Goal: Book appointment/travel/reservation

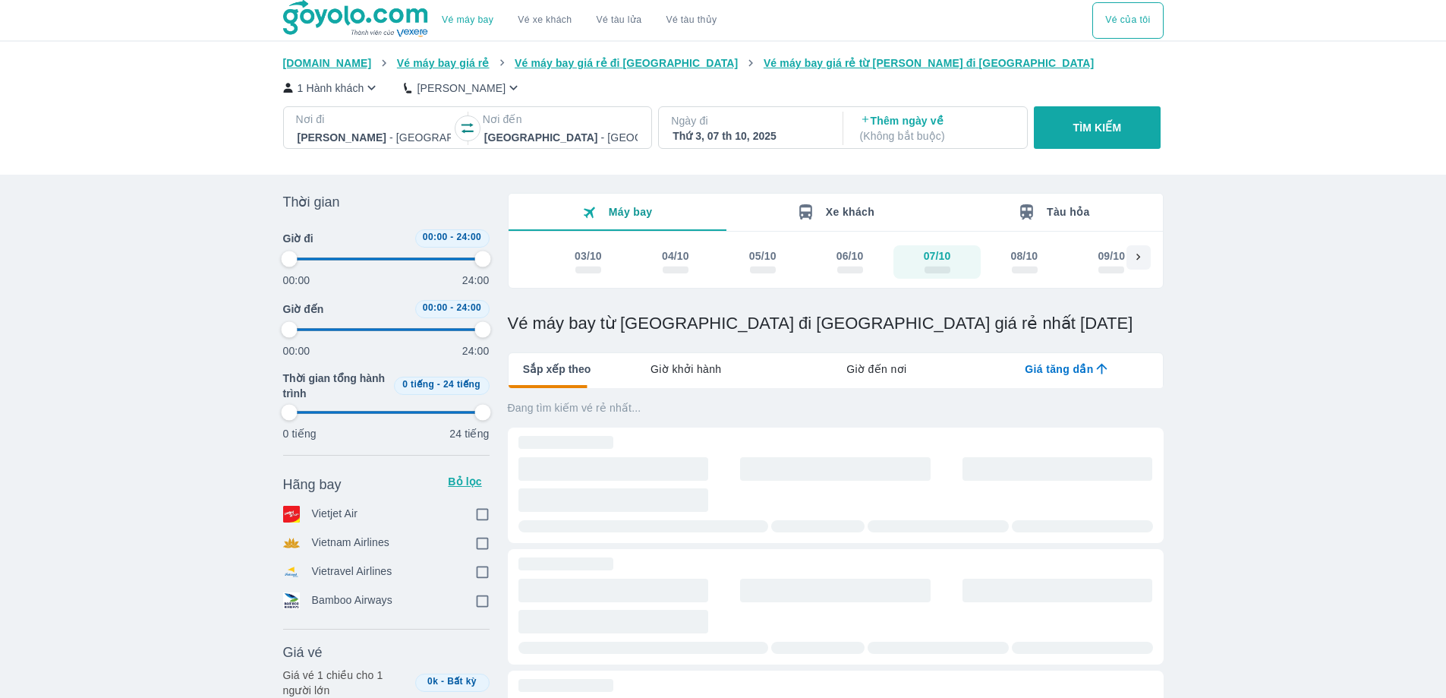
scroll to position [395, 0]
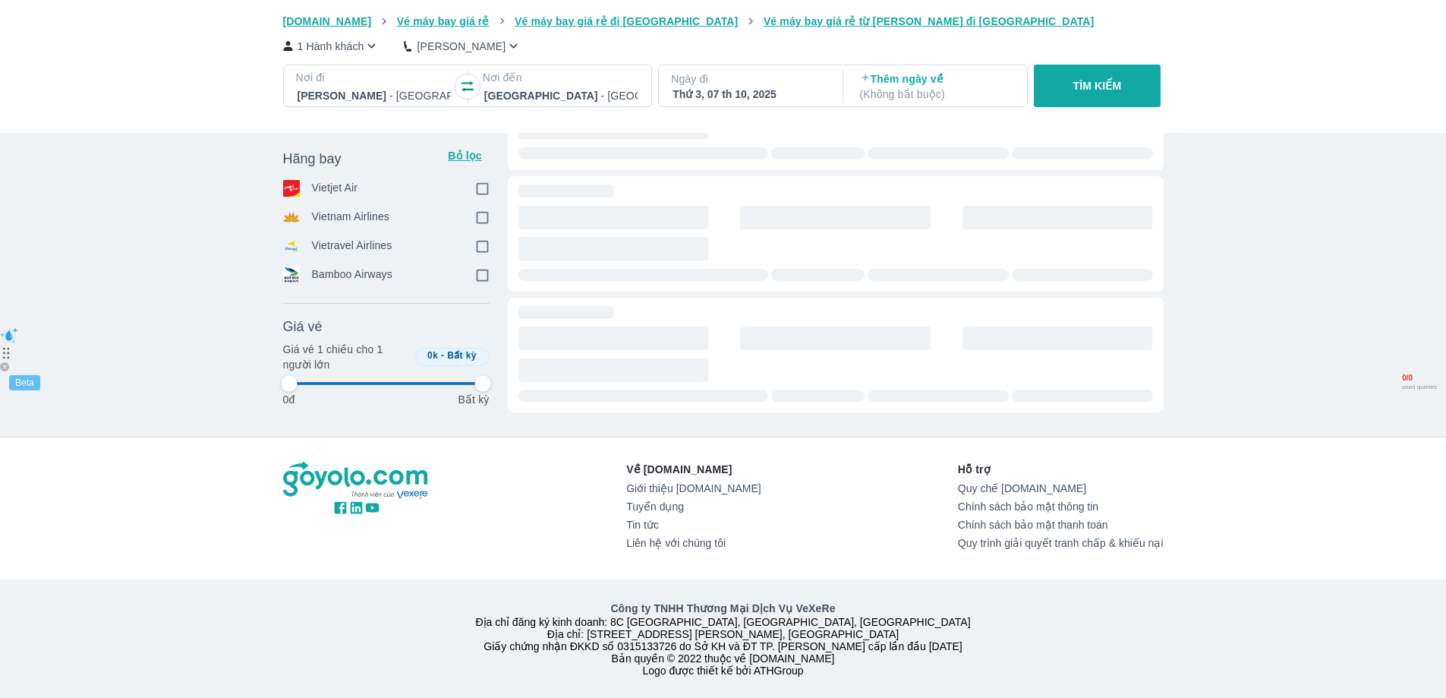
type input "97.9166666666667"
checkbox input "true"
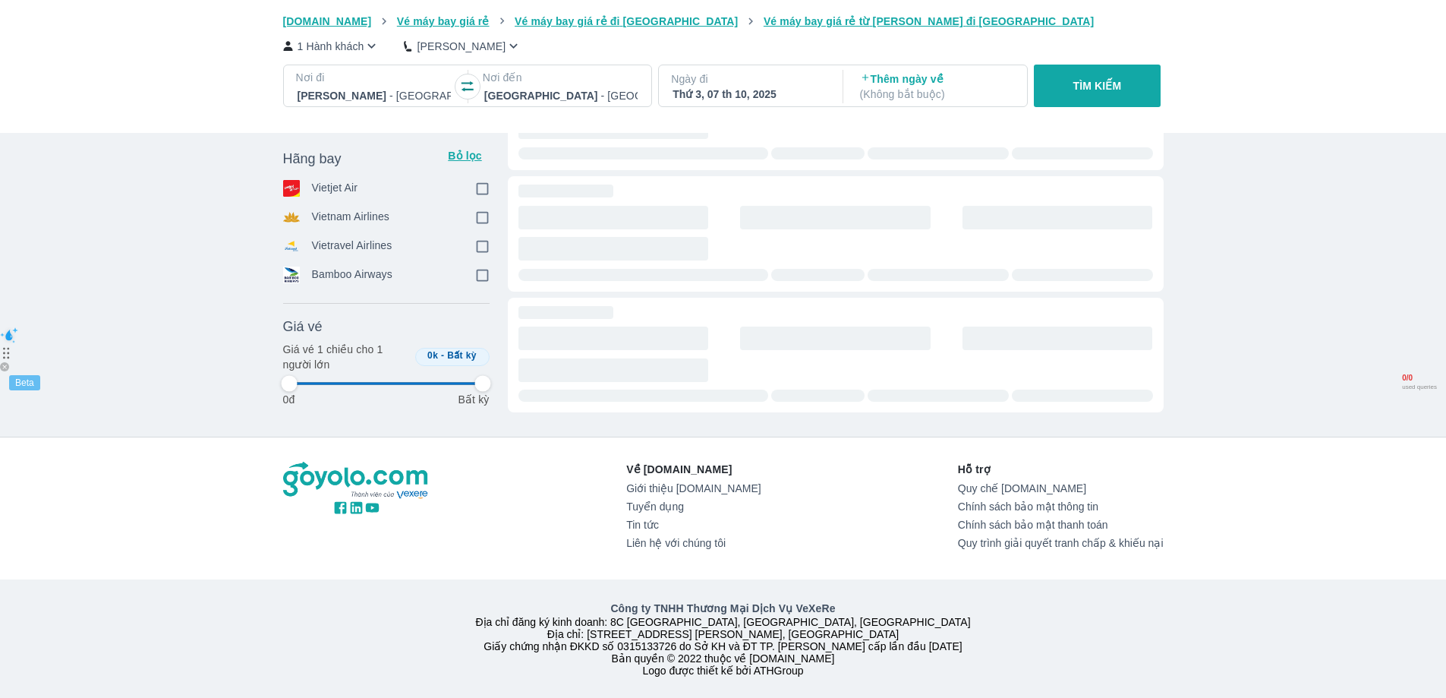
checkbox input "true"
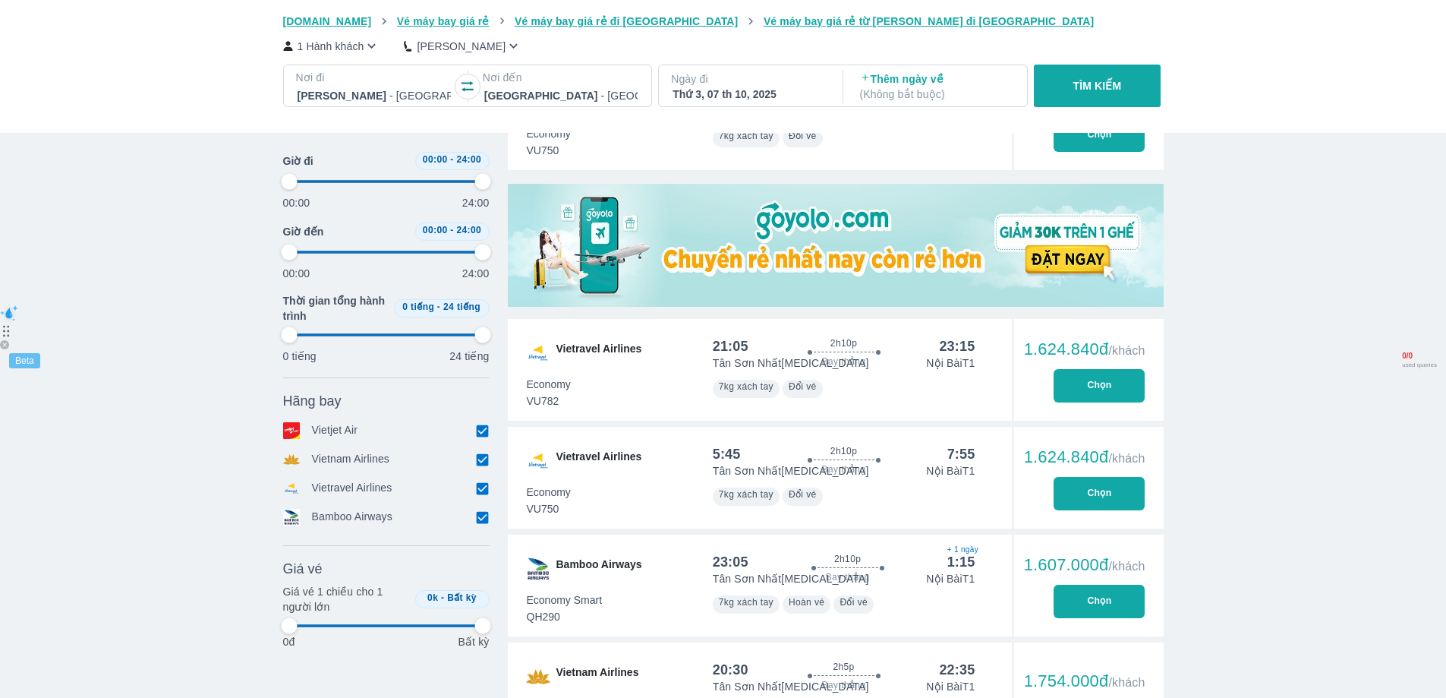
type input "97.9166666666667"
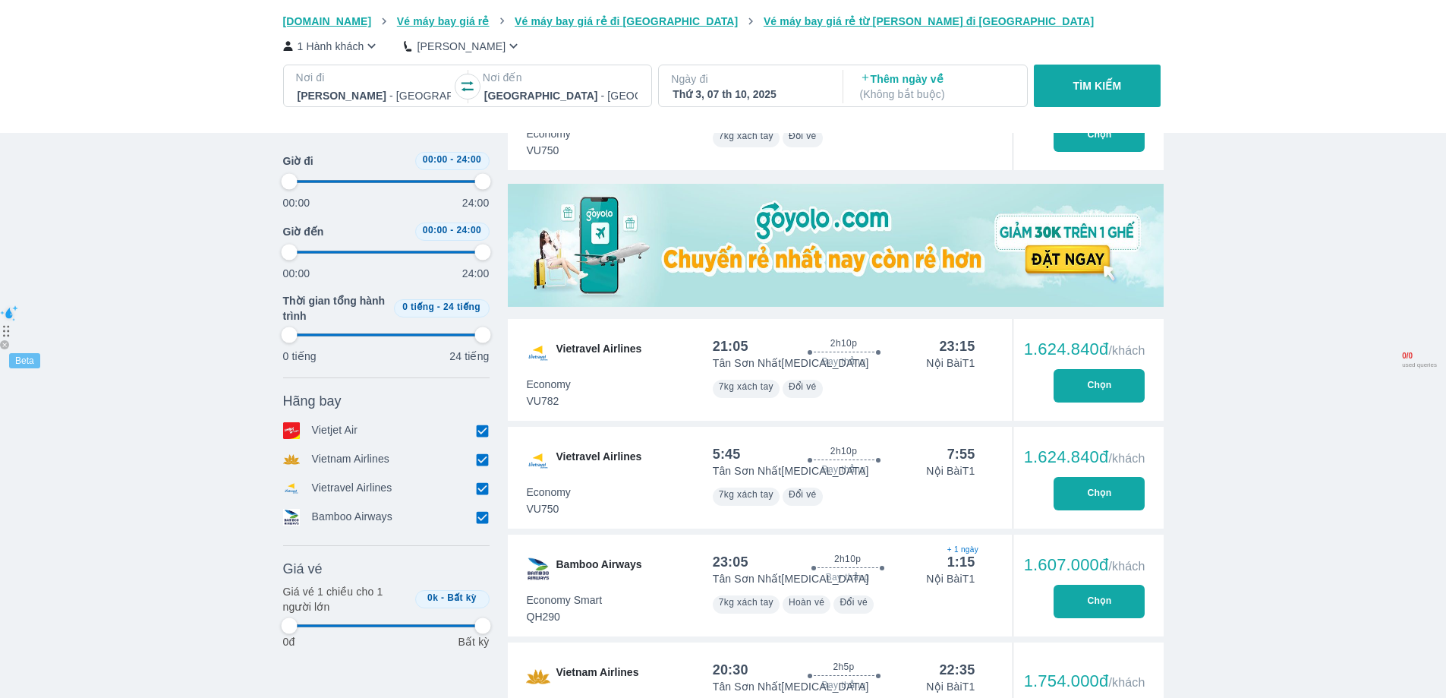
type input "97.9166666666667"
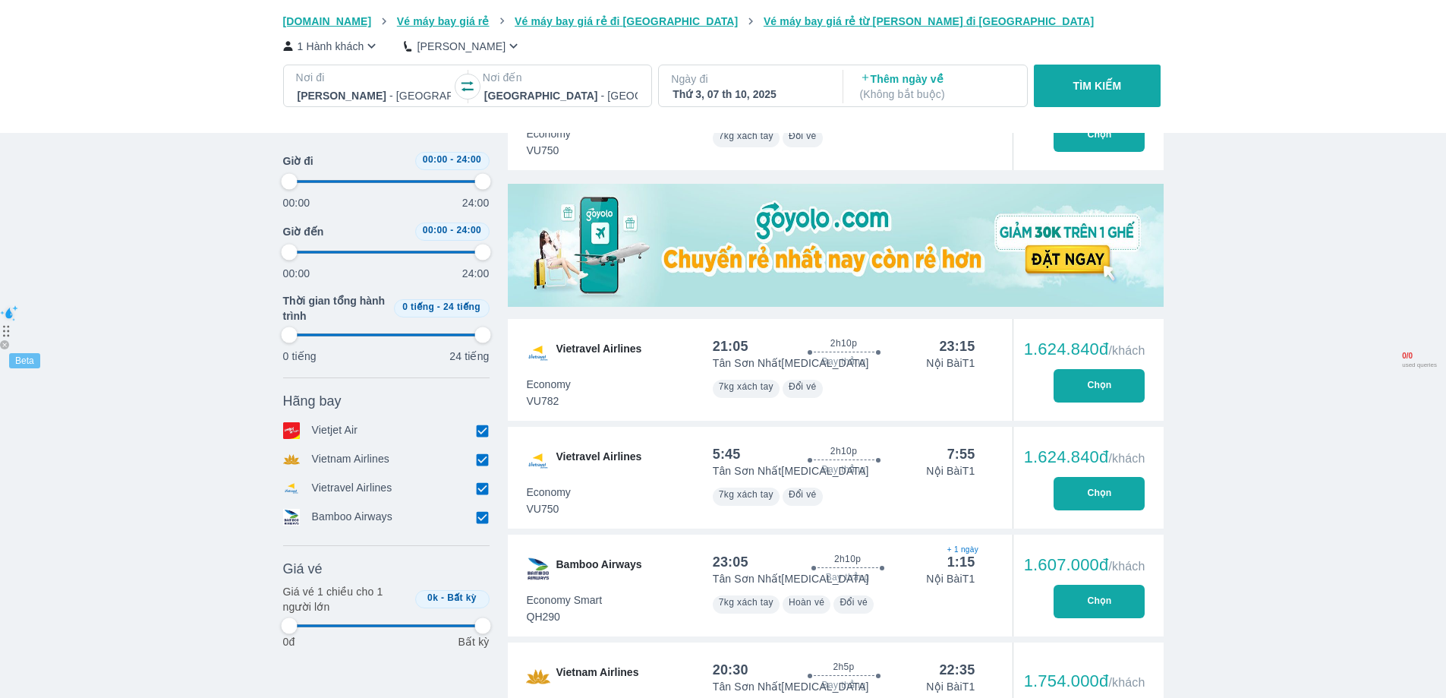
type input "97.9166666666667"
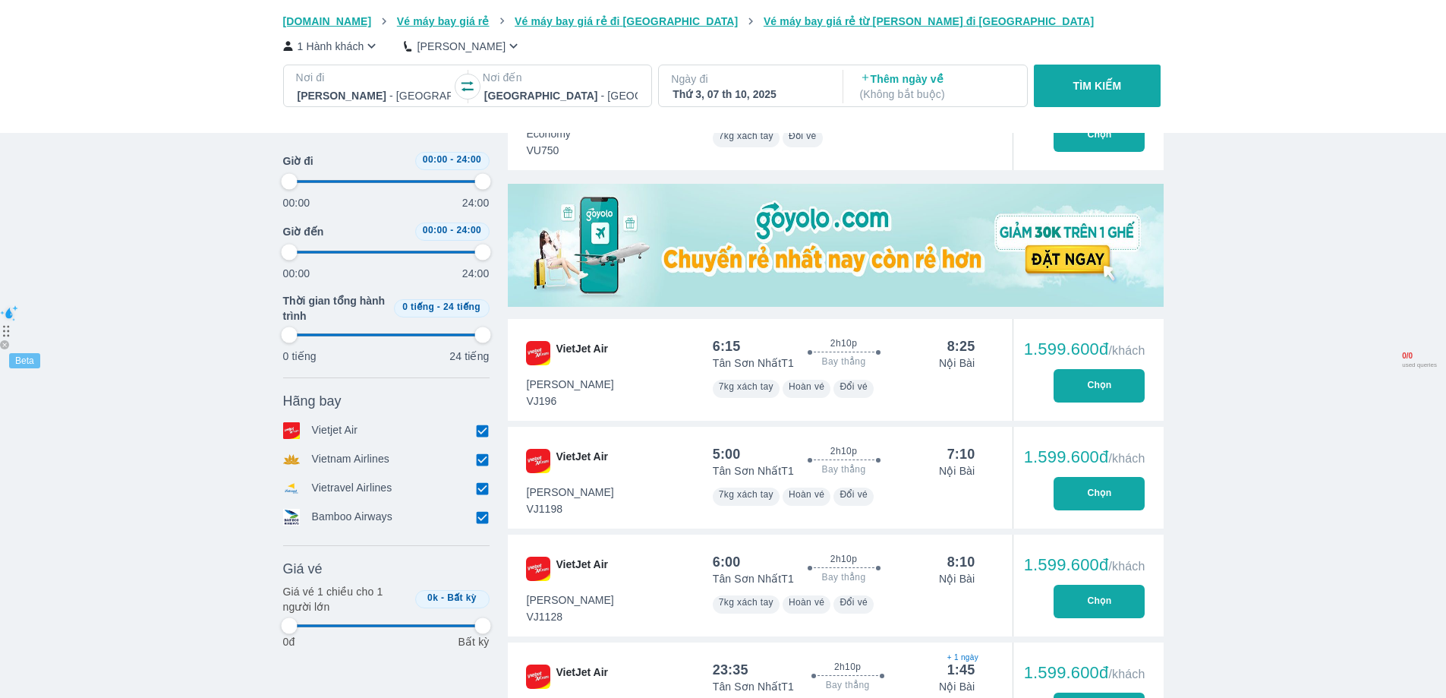
type input "97.9166666666667"
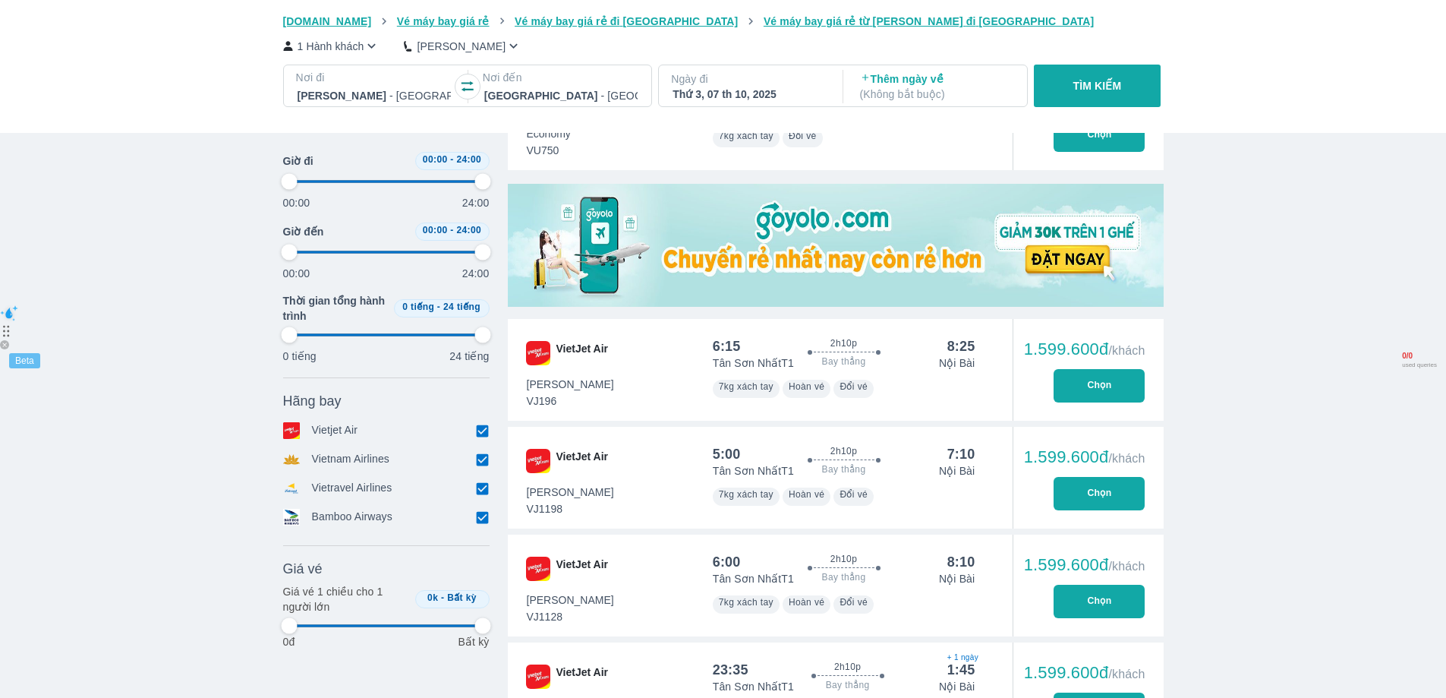
type input "97.9166666666667"
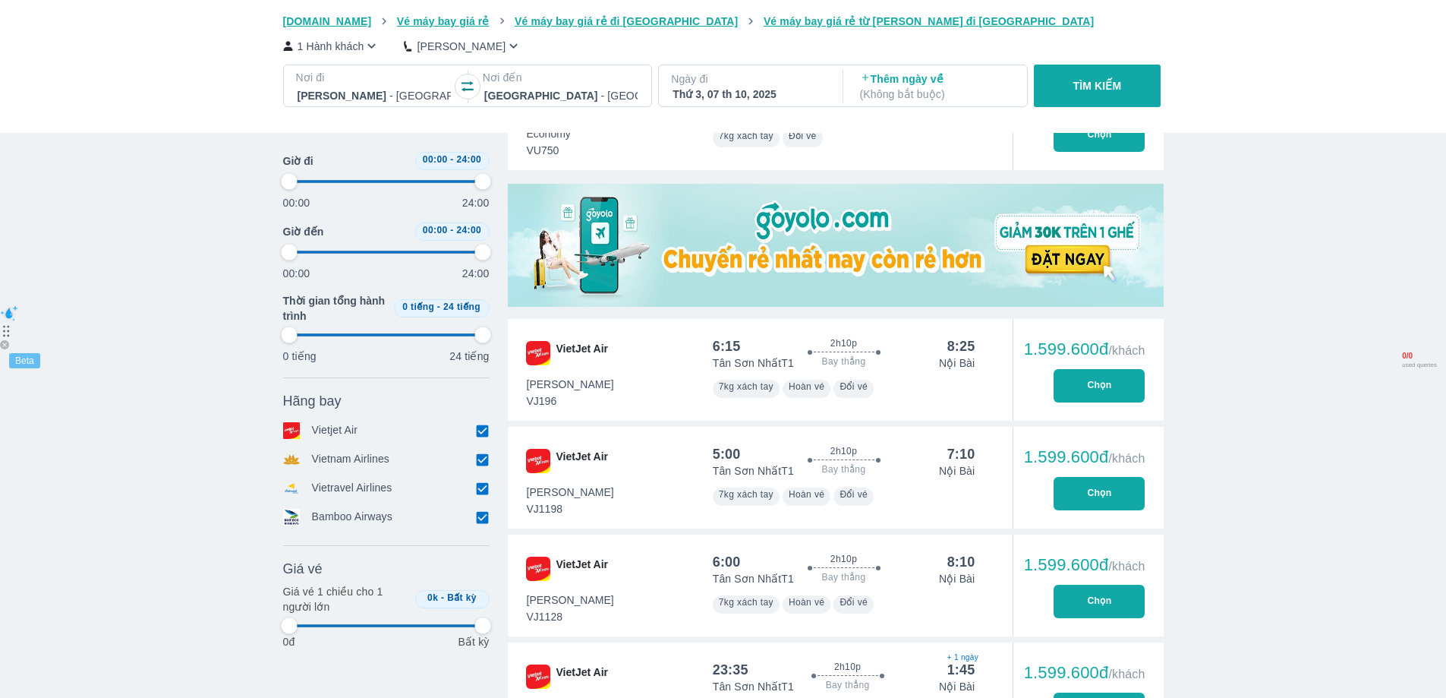
type input "97.9166666666667"
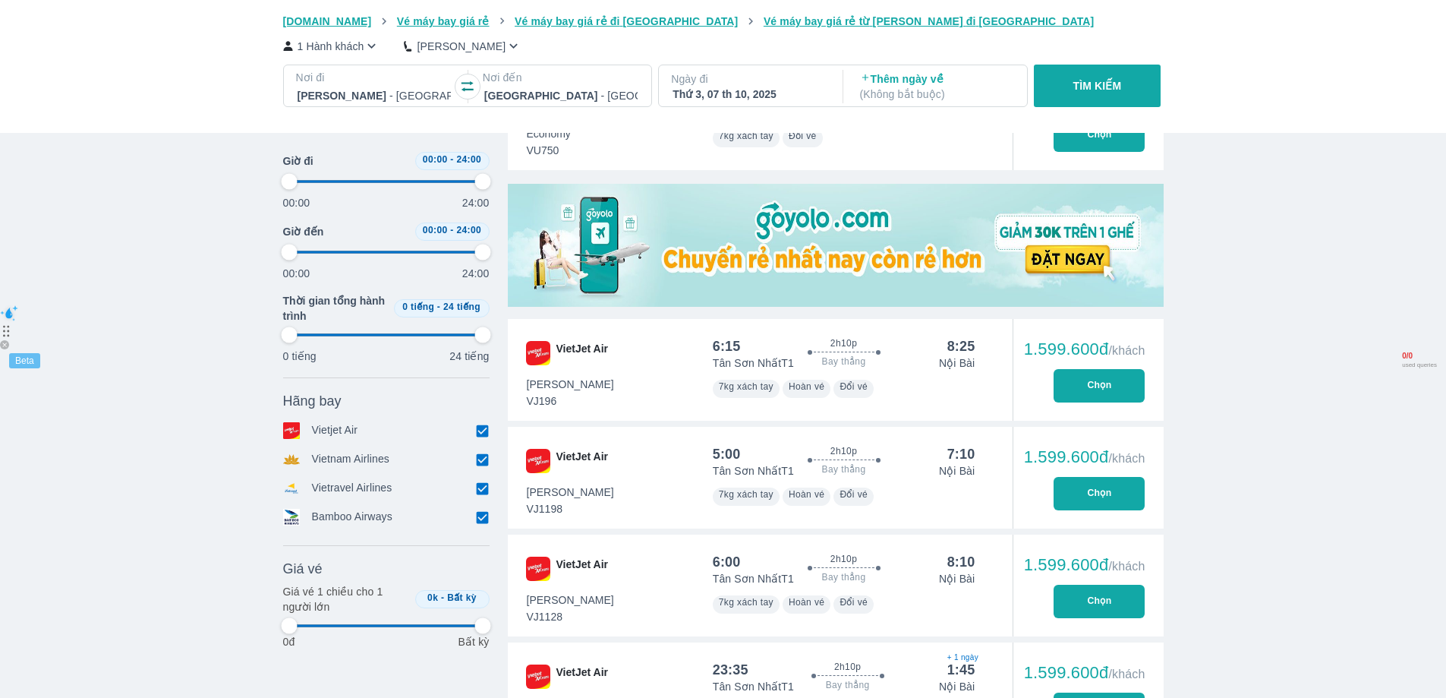
type input "97.9166666666667"
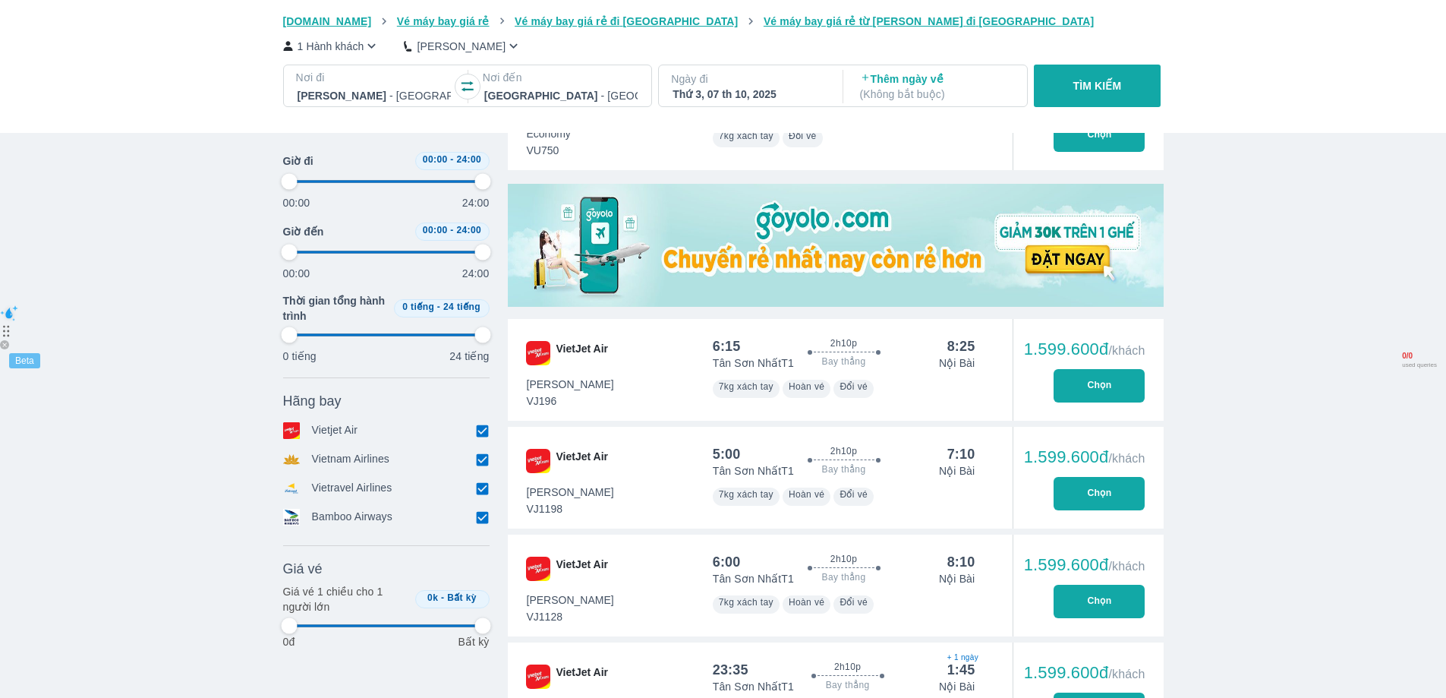
type input "97.9166666666667"
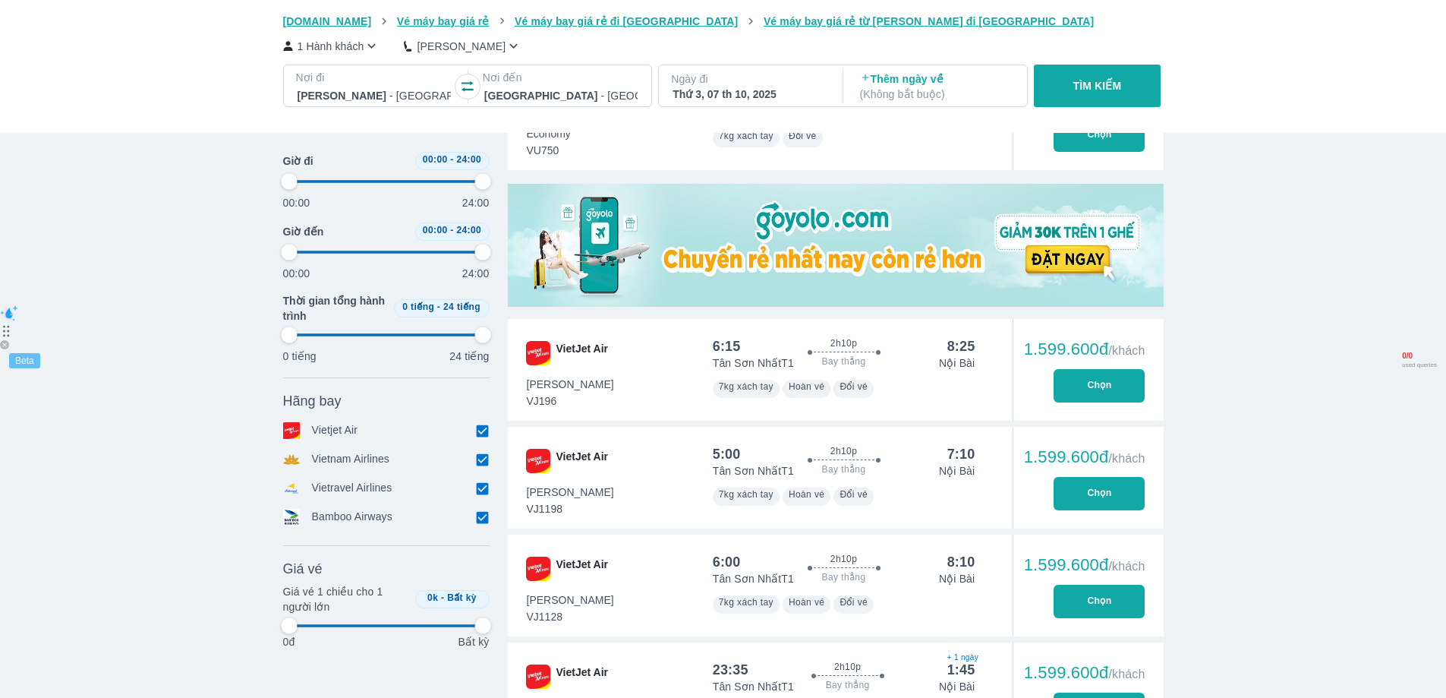
type input "97.9166666666667"
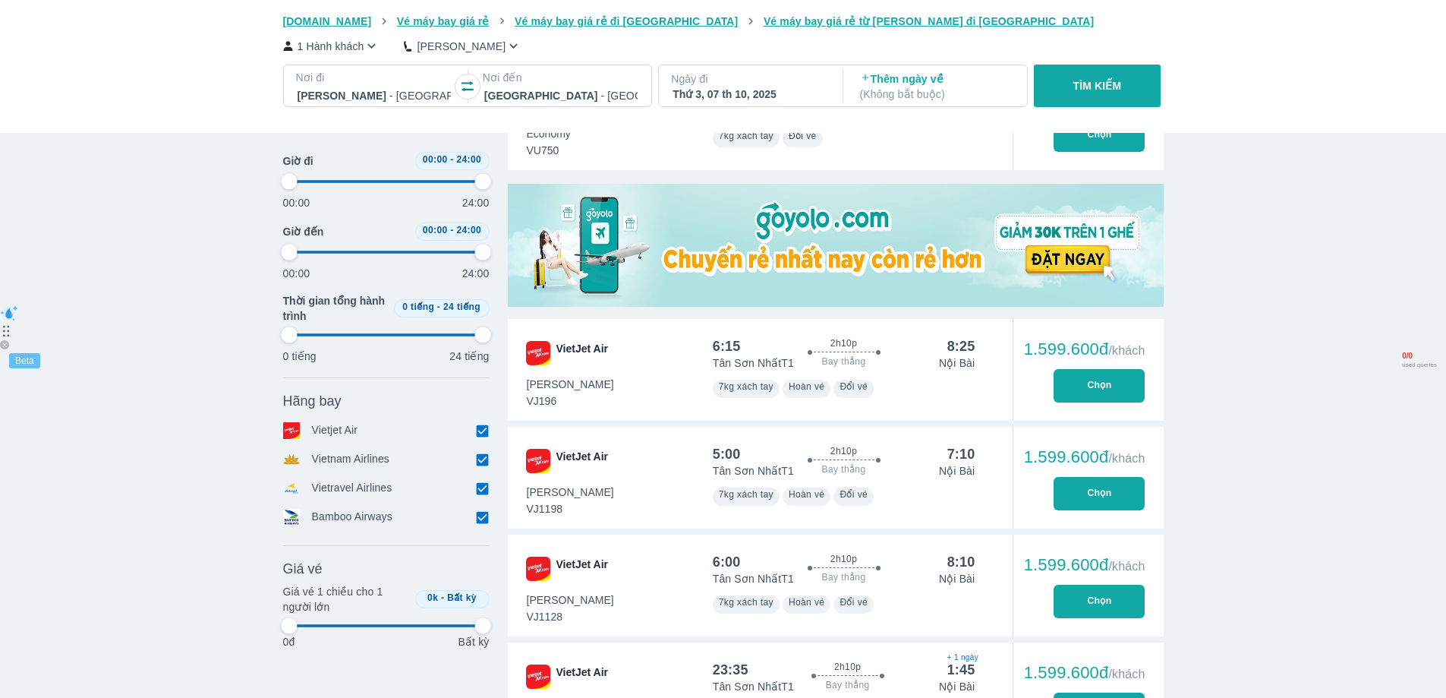
type input "97.9166666666667"
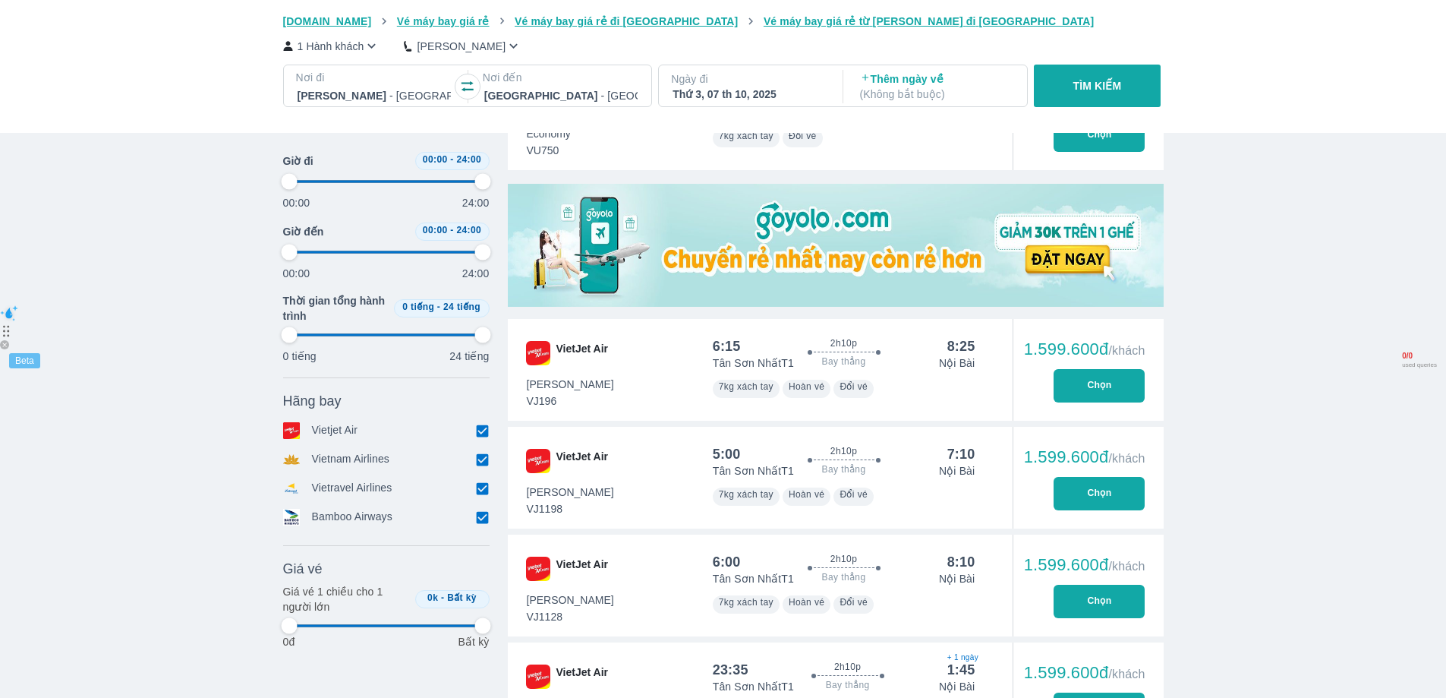
type input "97.9166666666667"
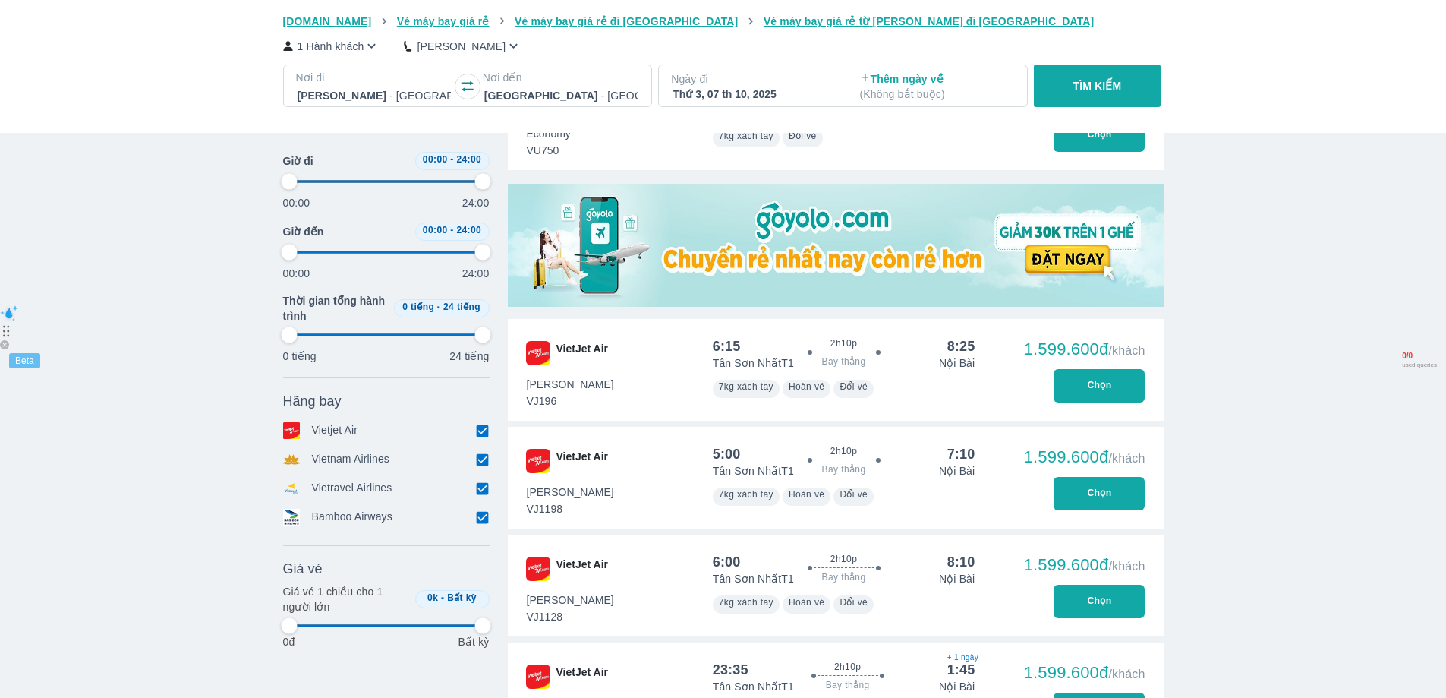
type input "97.9166666666667"
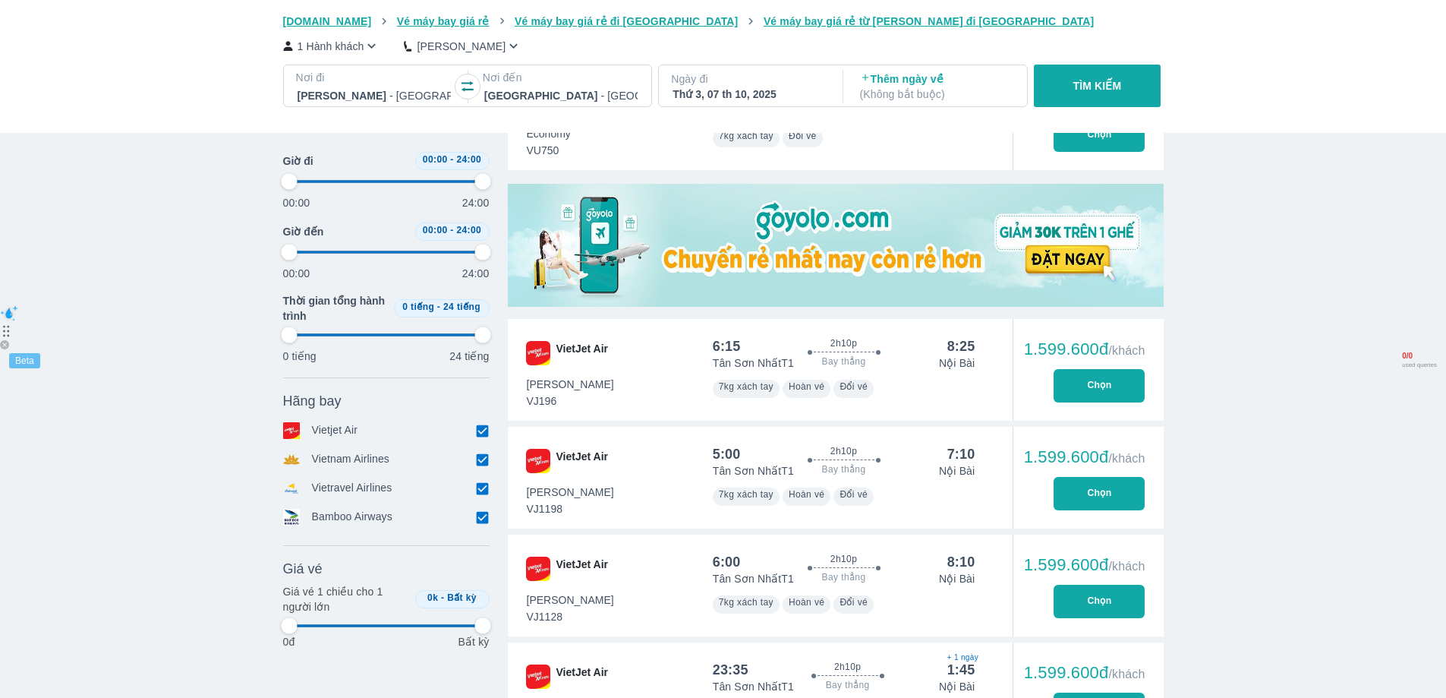
type input "97.9166666666667"
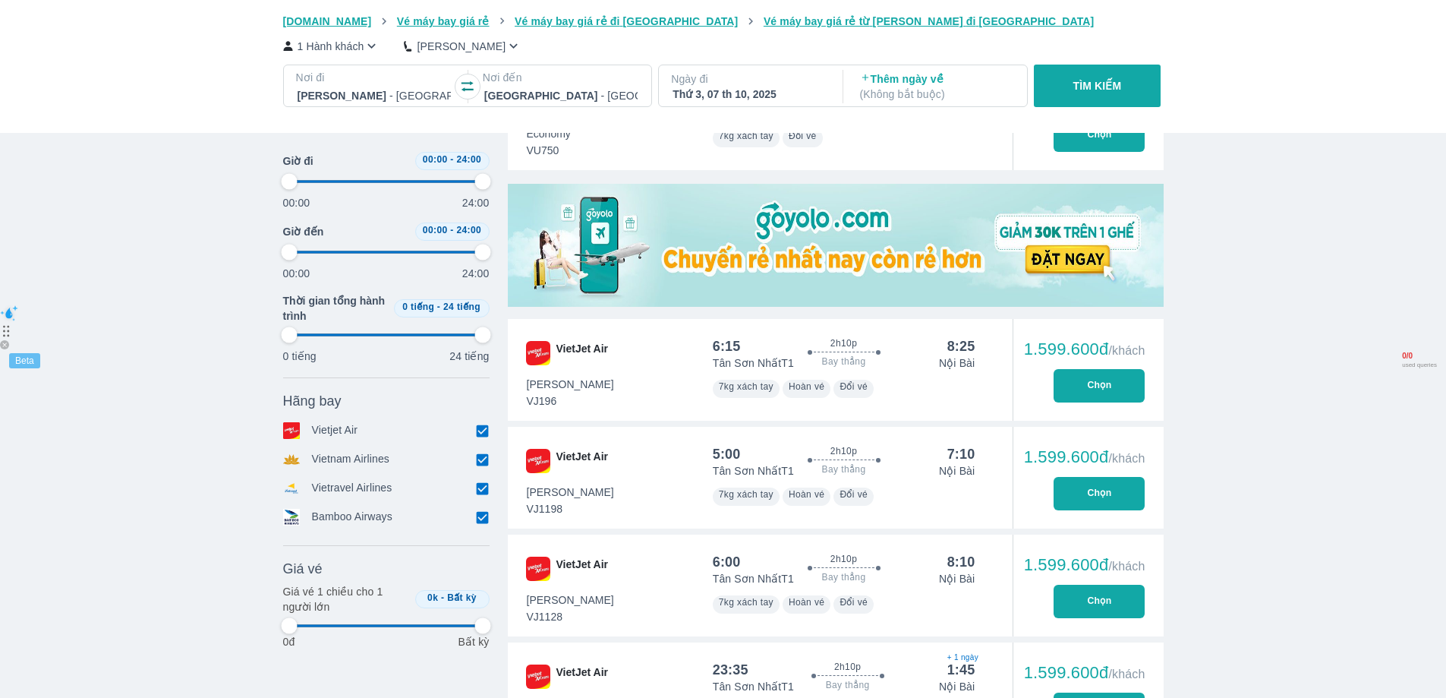
type input "97.9166666666667"
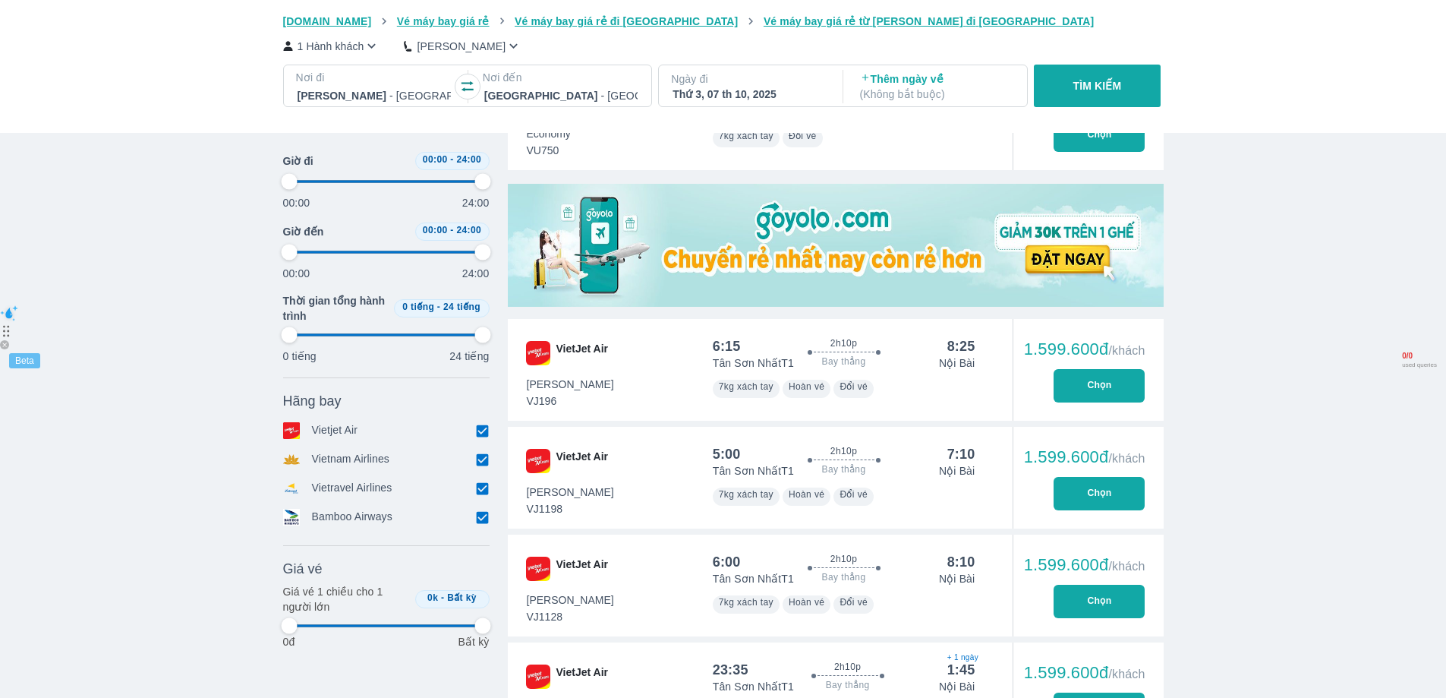
type input "97.9166666666667"
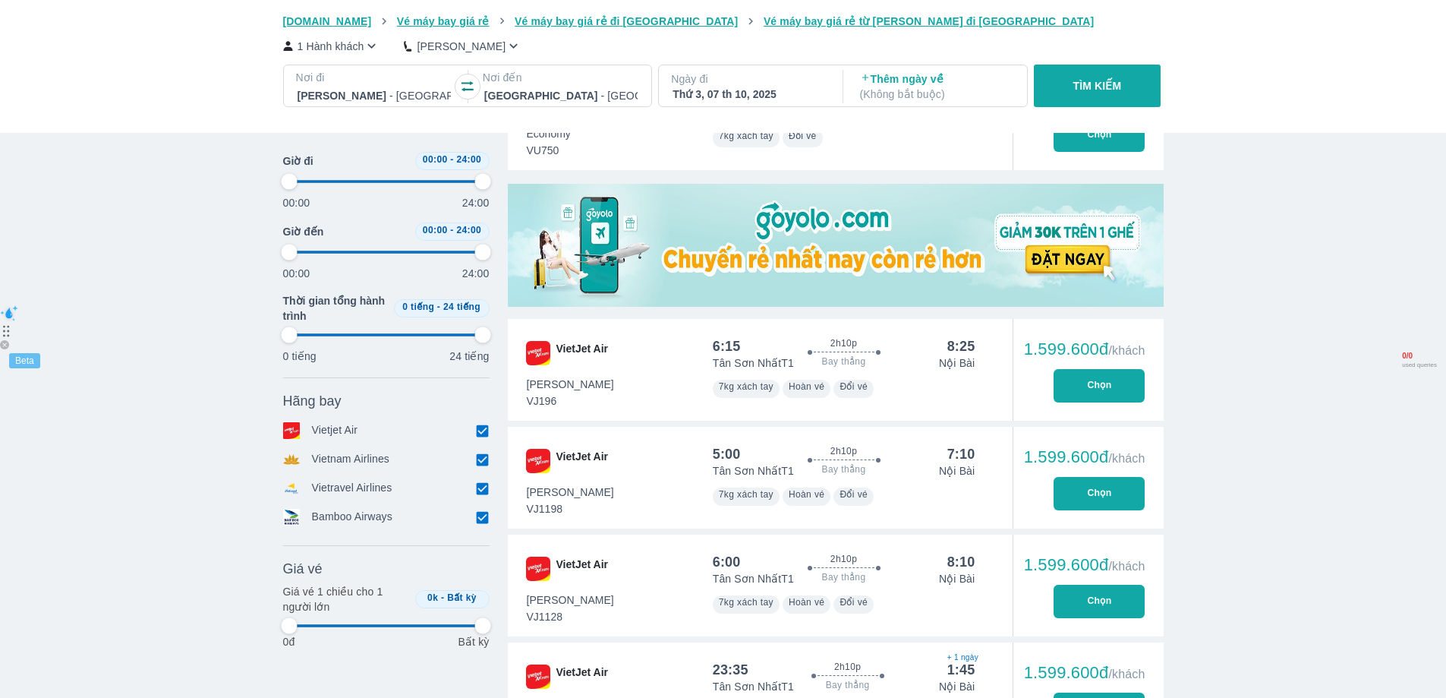
type input "97.9166666666667"
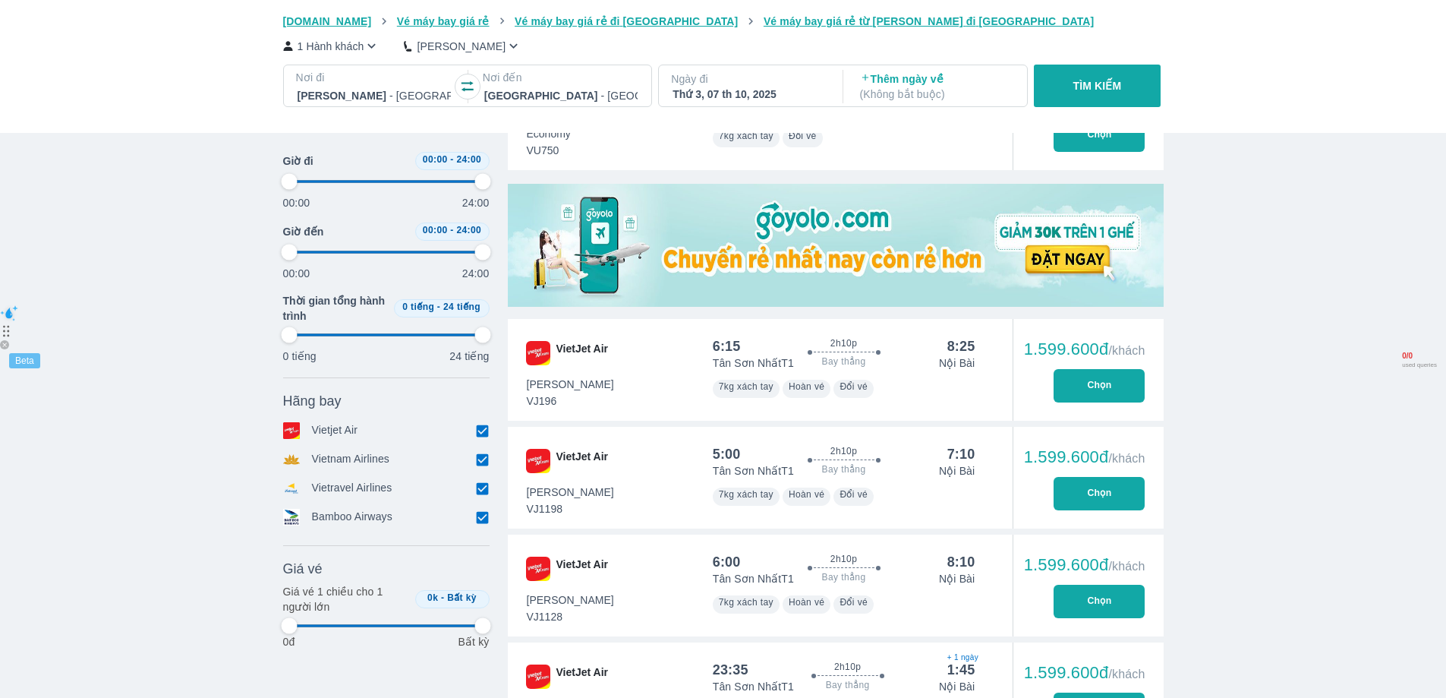
type input "97.9166666666667"
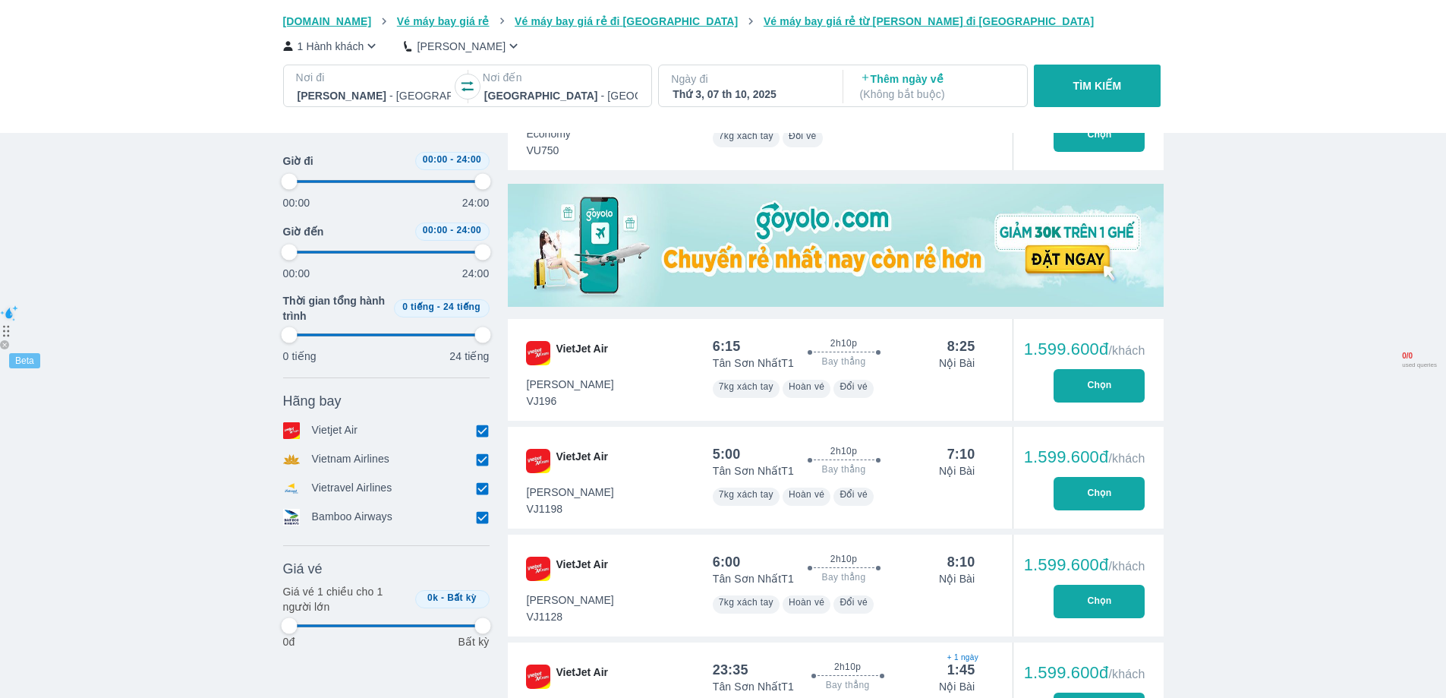
type input "97.9166666666667"
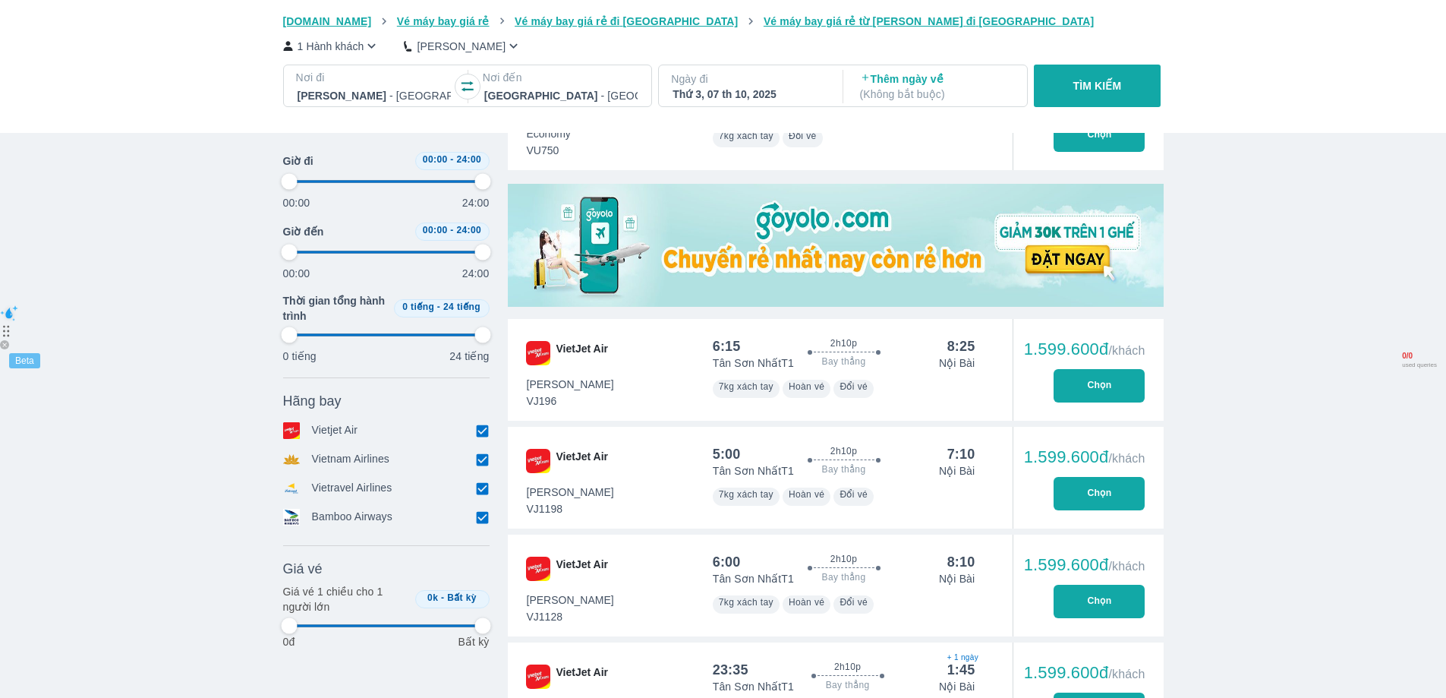
type input "97.9166666666667"
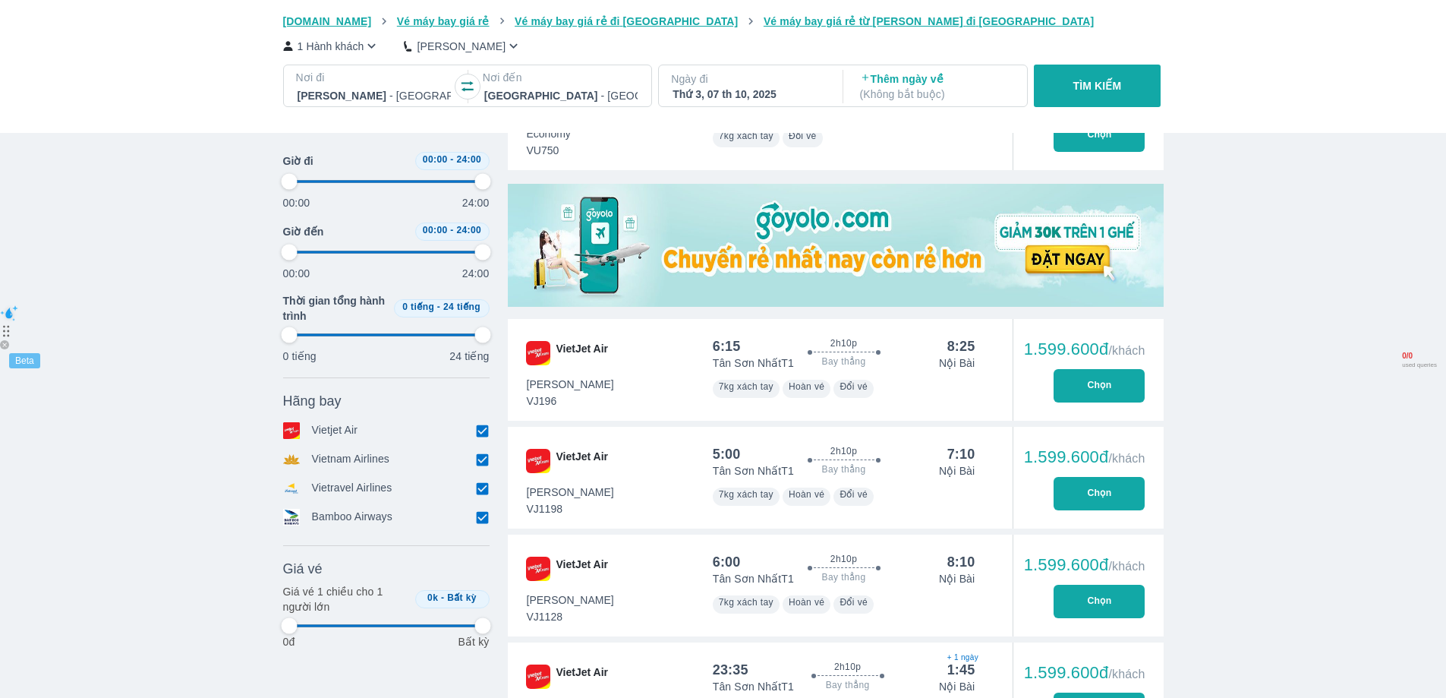
type input "97.9166666666667"
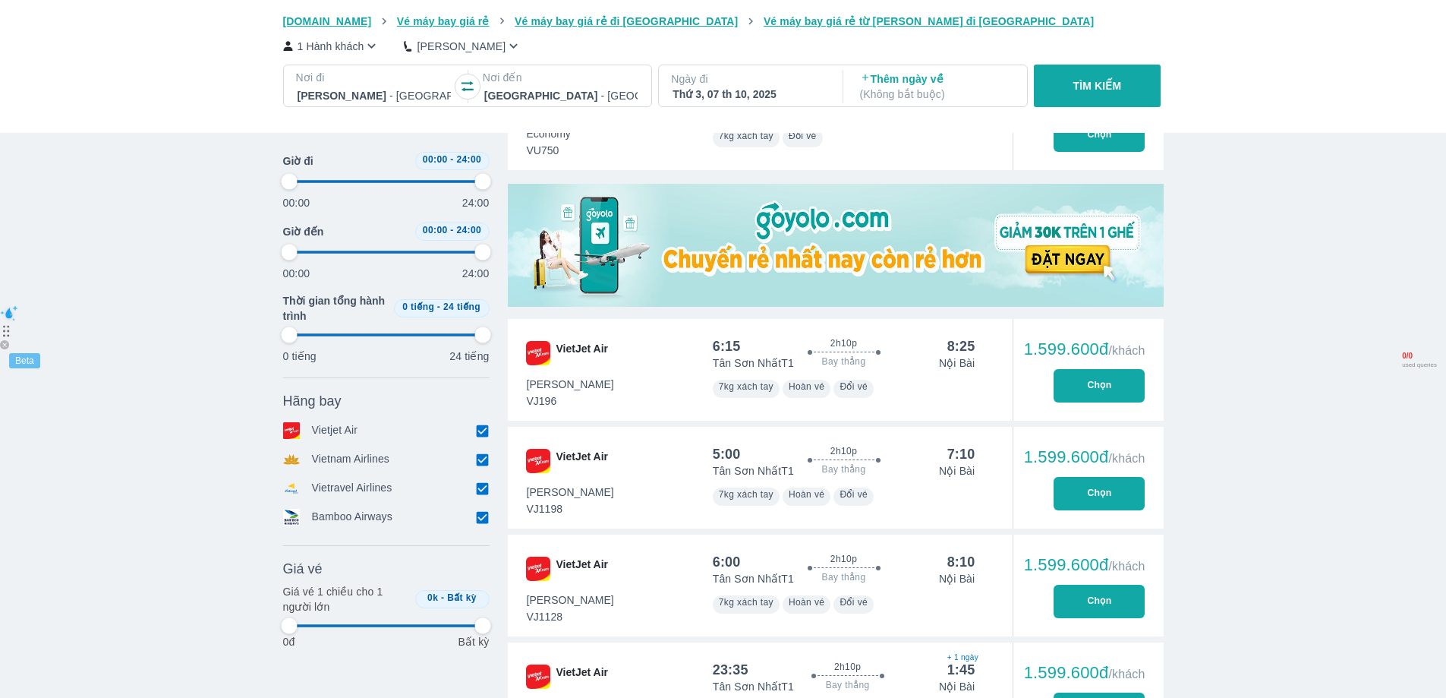
type input "97.9166666666667"
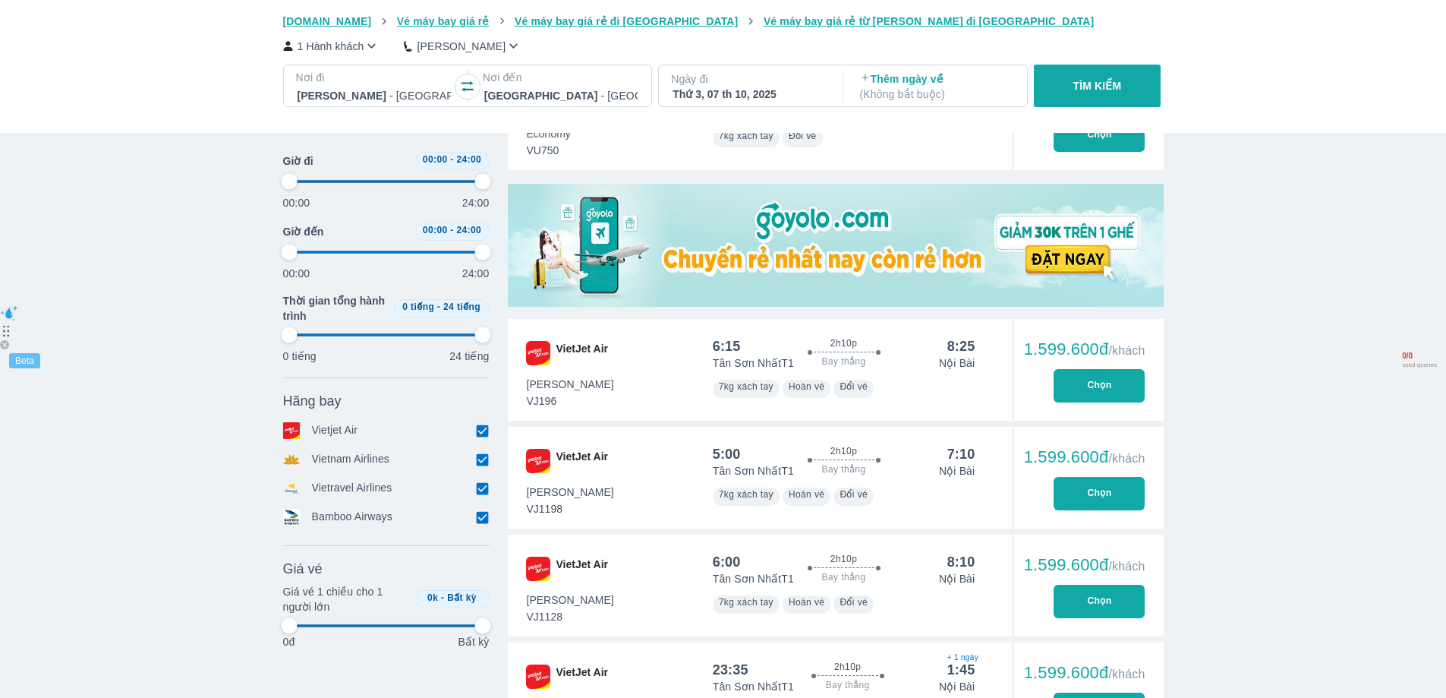
type input "97.9166666666667"
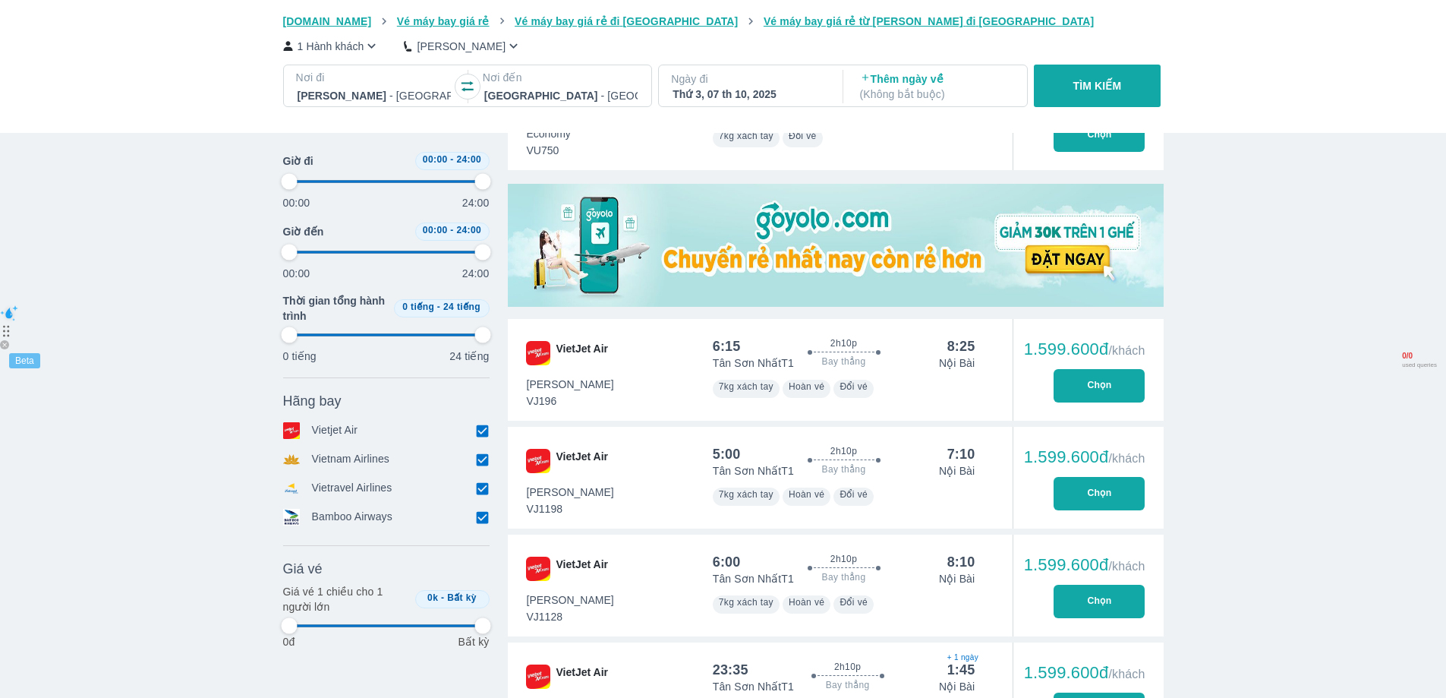
type input "97.9166666666667"
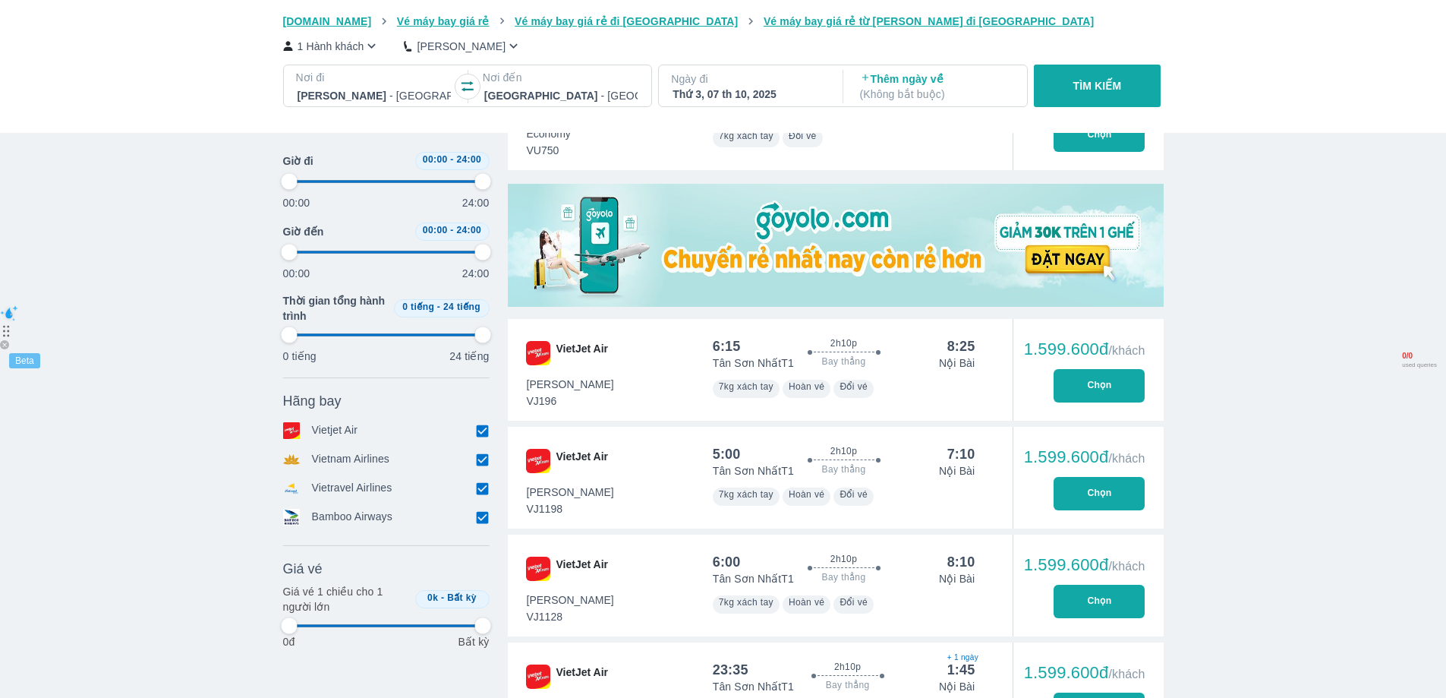
type input "97.9166666666667"
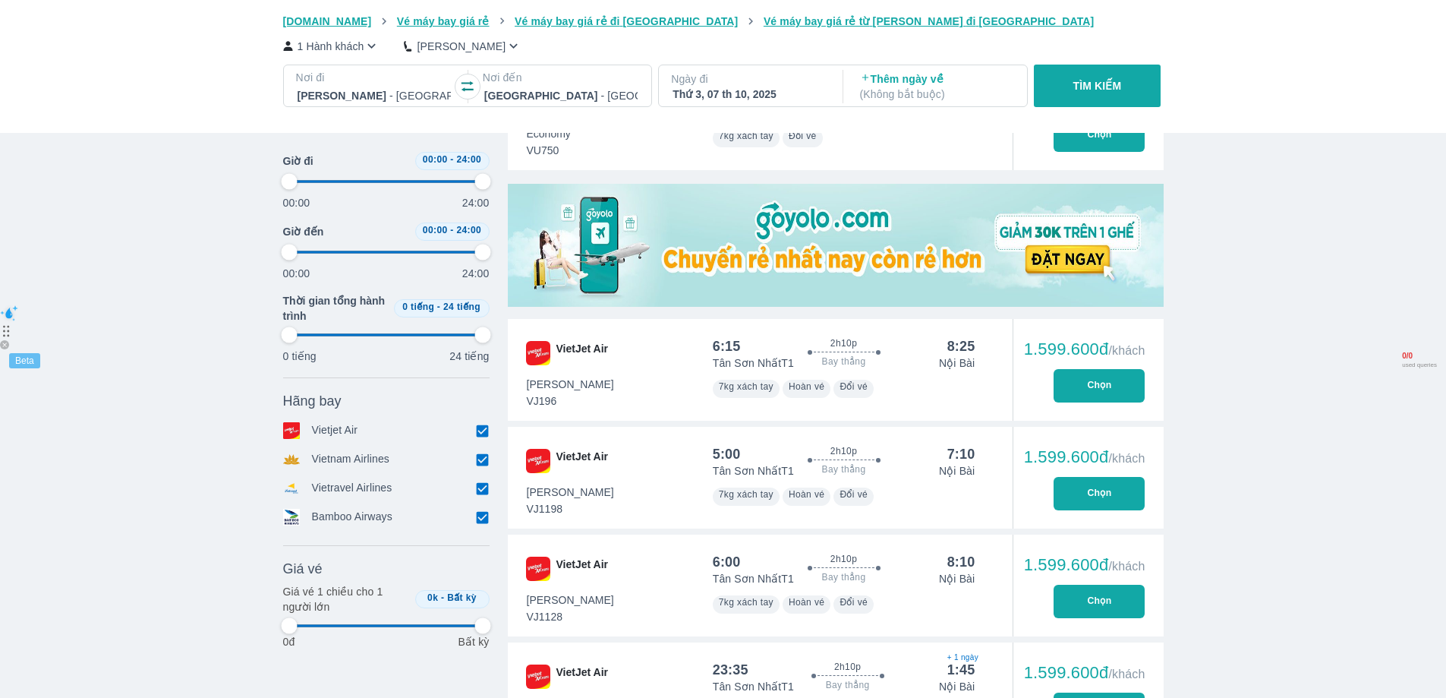
type input "97.9166666666667"
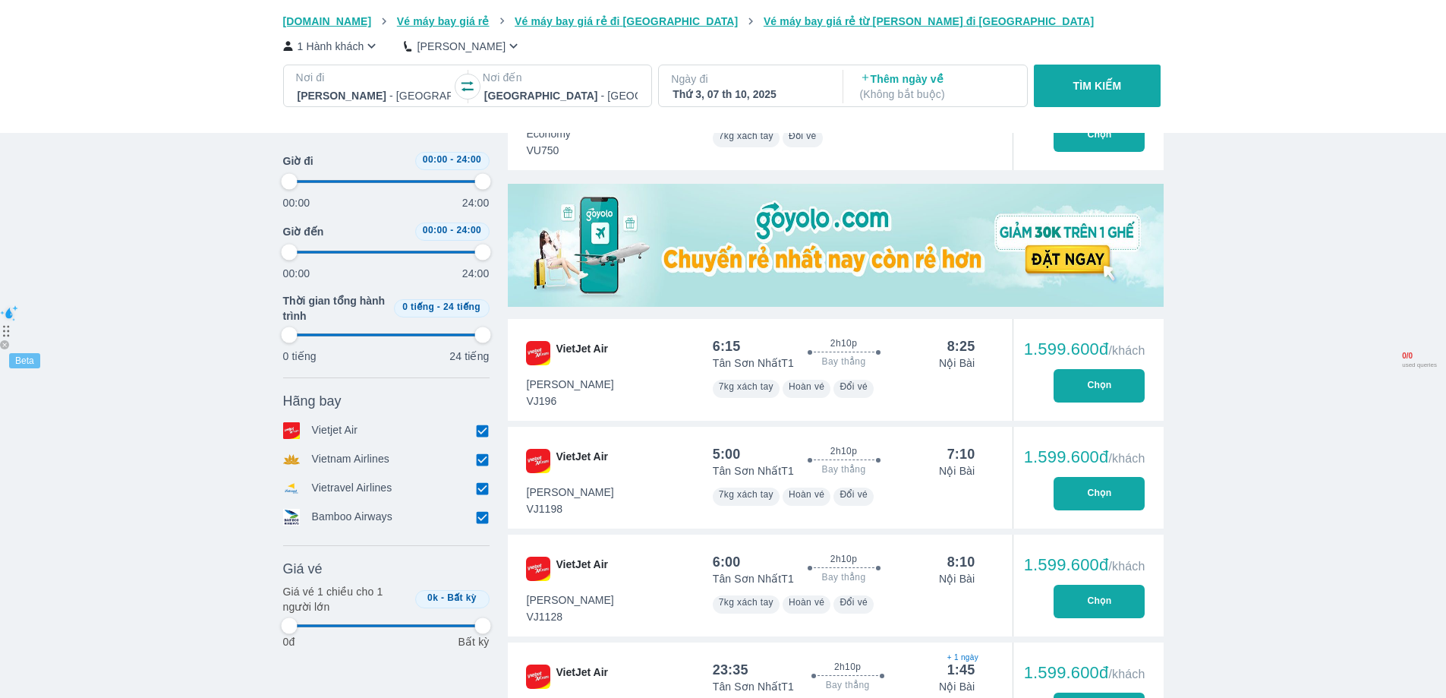
type input "97.9166666666667"
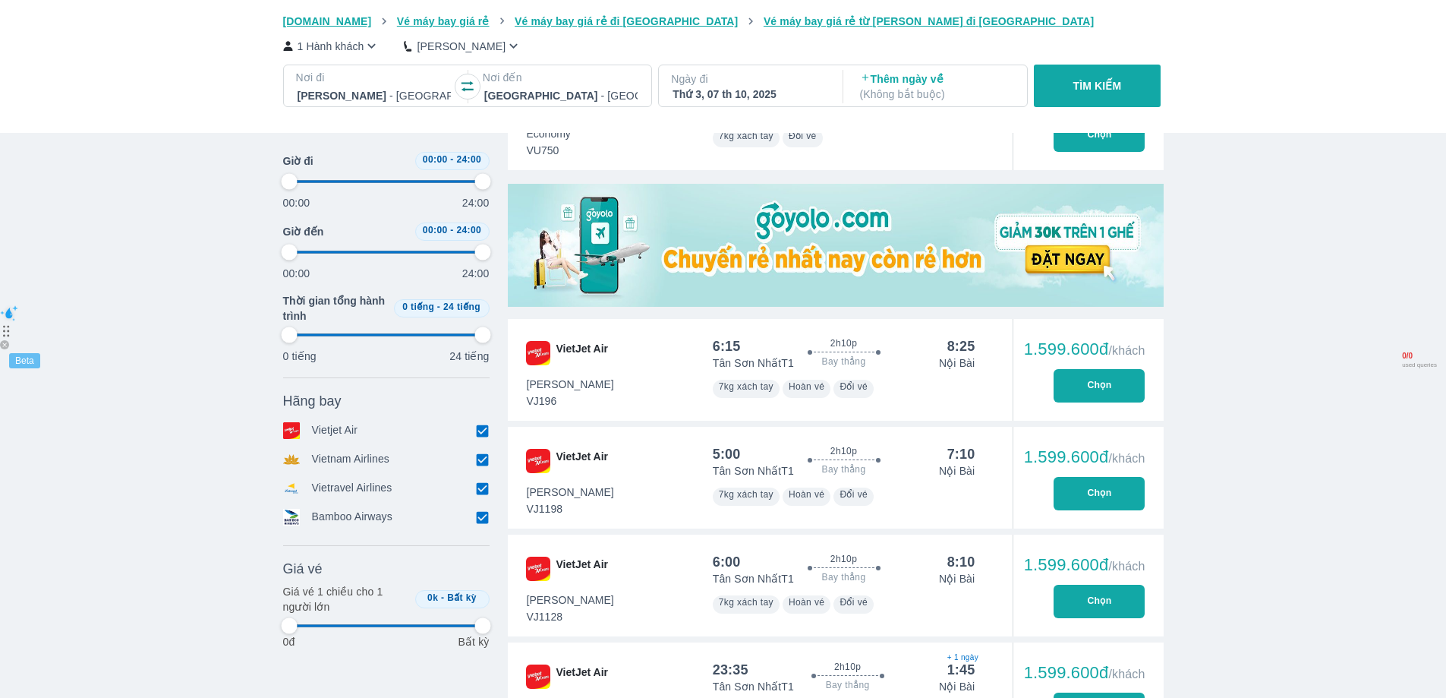
type input "97.9166666666667"
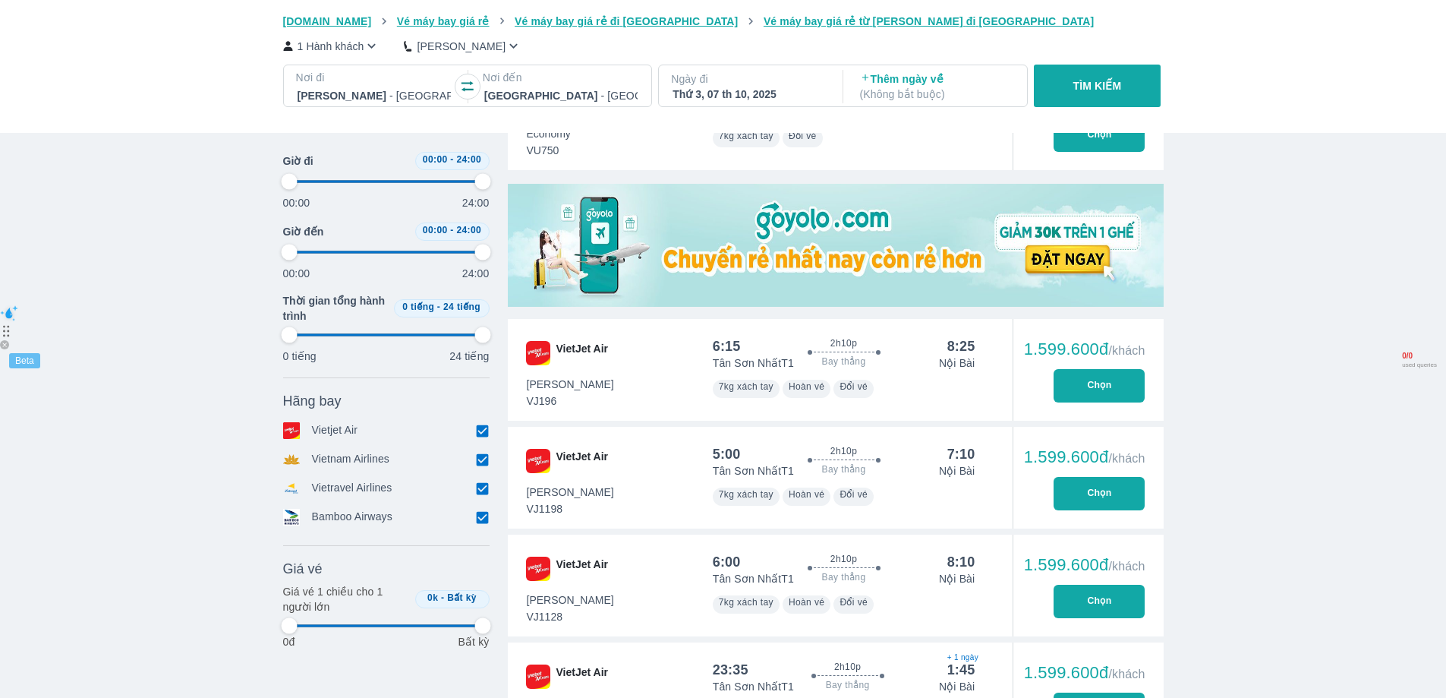
type input "97.9166666666667"
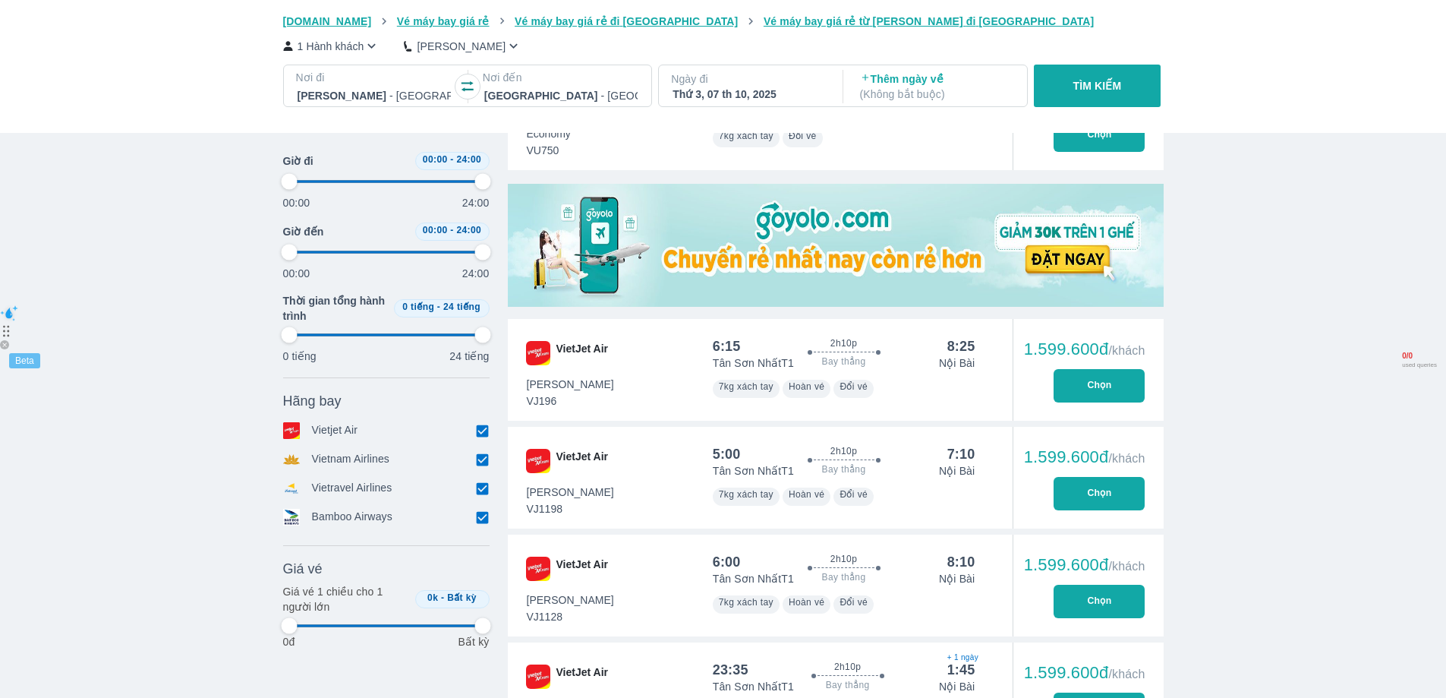
type input "97.9166666666667"
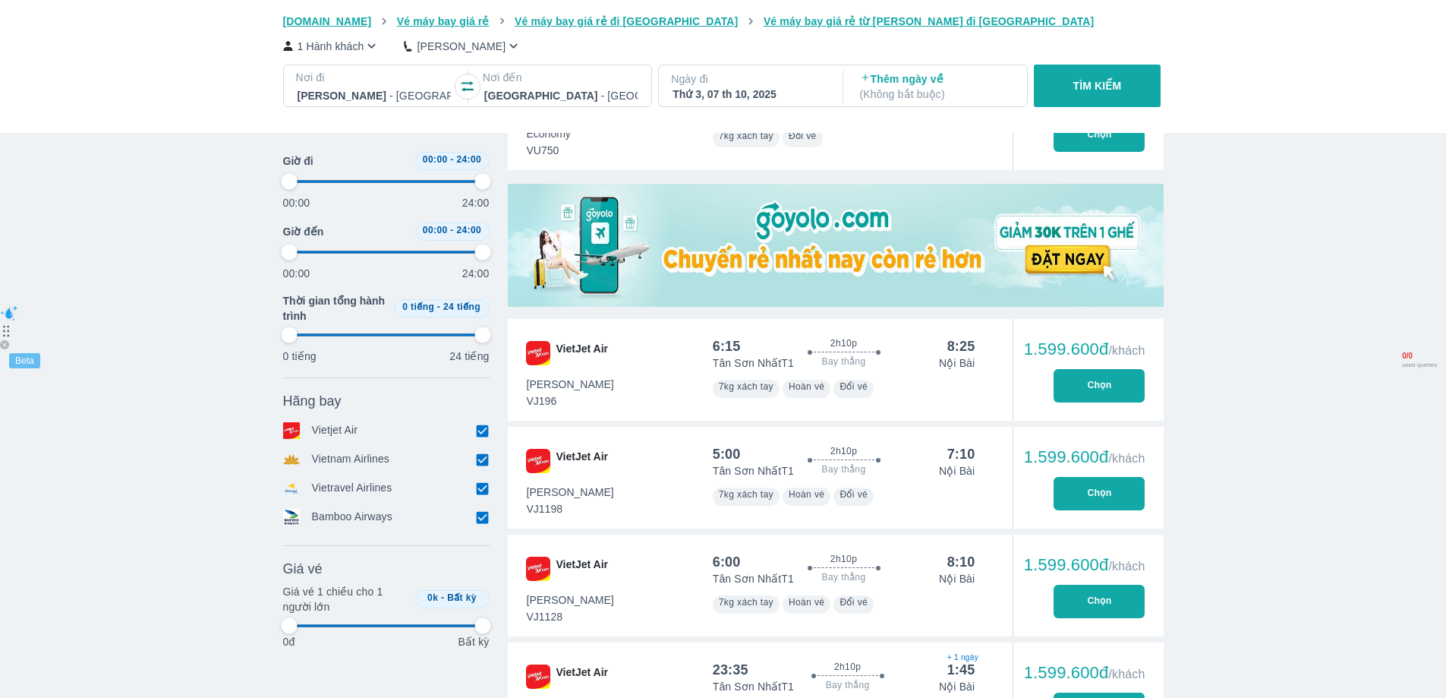
type input "97.9166666666667"
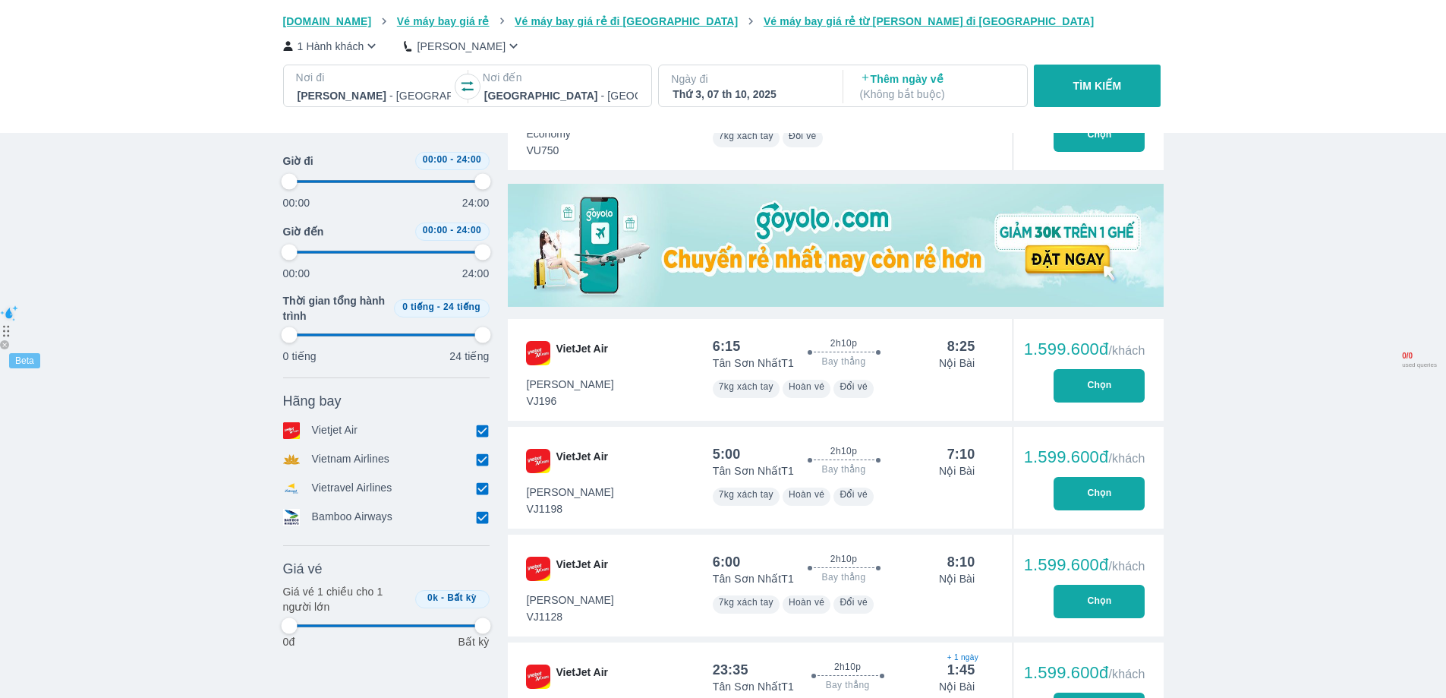
type input "97.9166666666667"
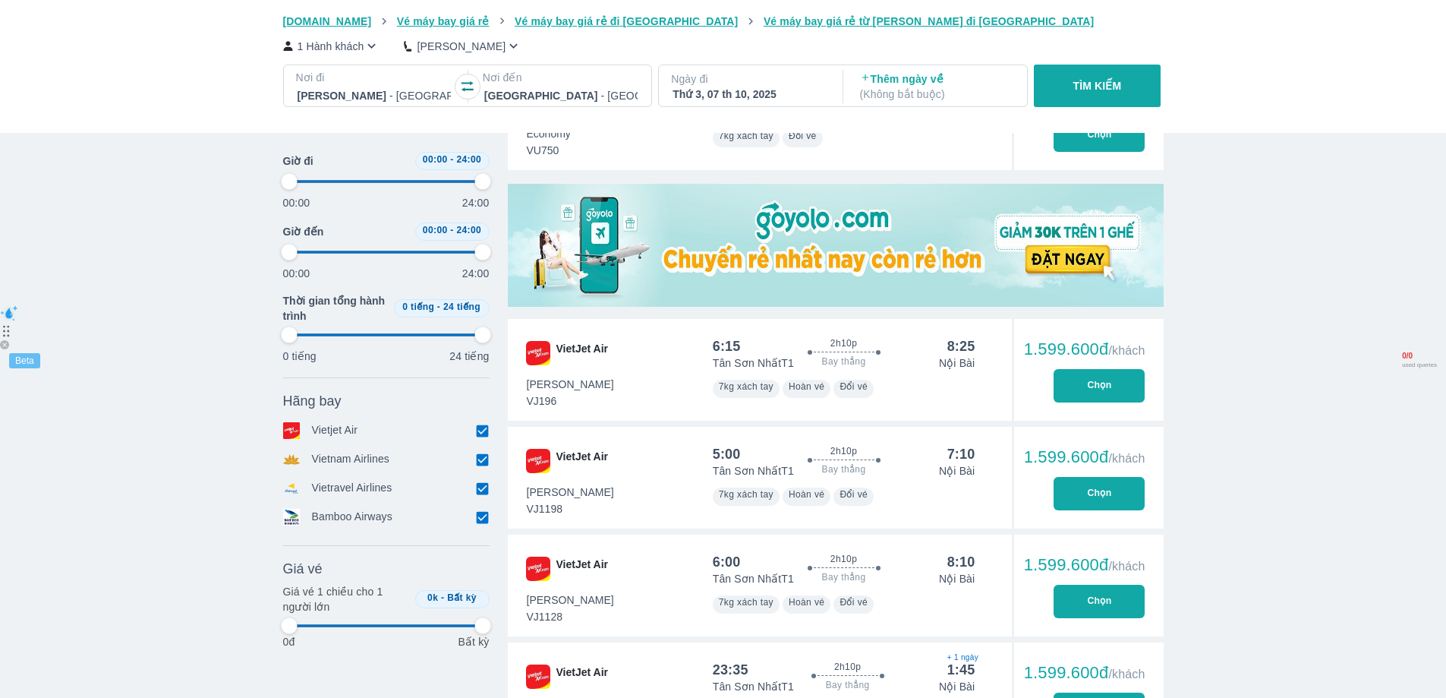
type input "97.9166666666667"
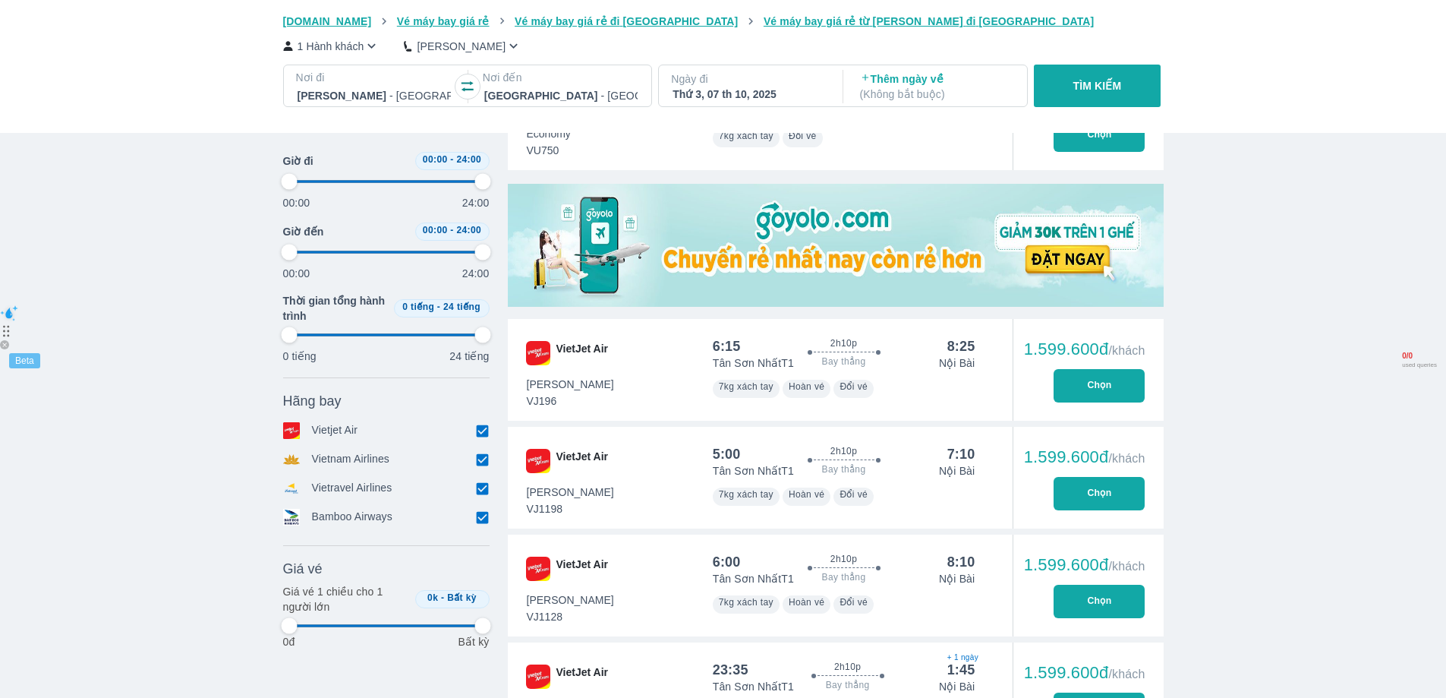
type input "97.9166666666667"
